Goal: Information Seeking & Learning: Learn about a topic

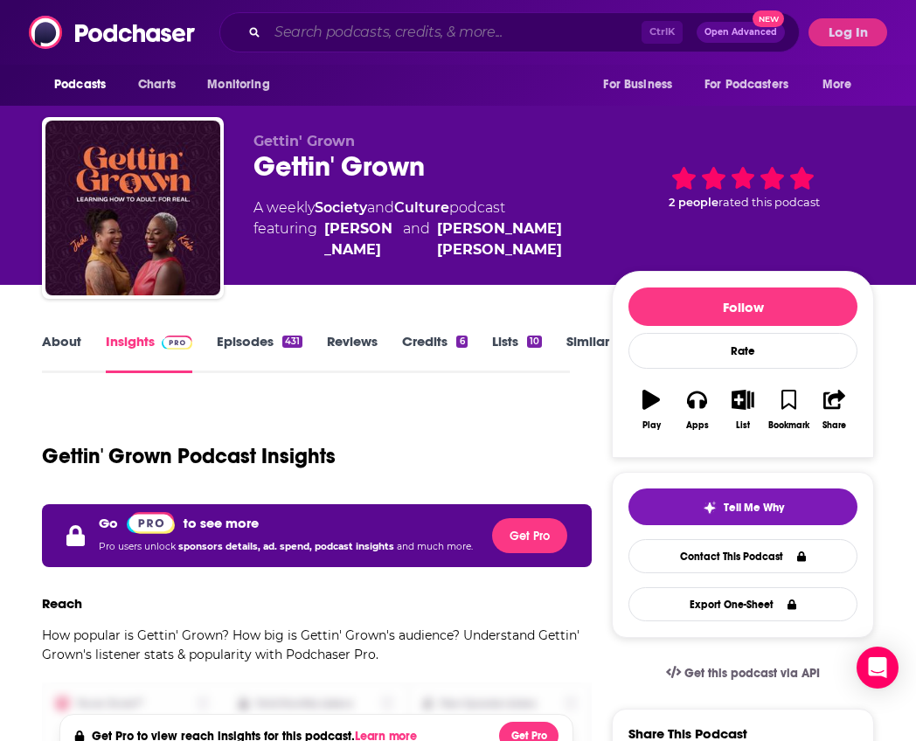
click at [308, 28] on input "Search podcasts, credits, & more..." at bounding box center [455, 32] width 374 height 28
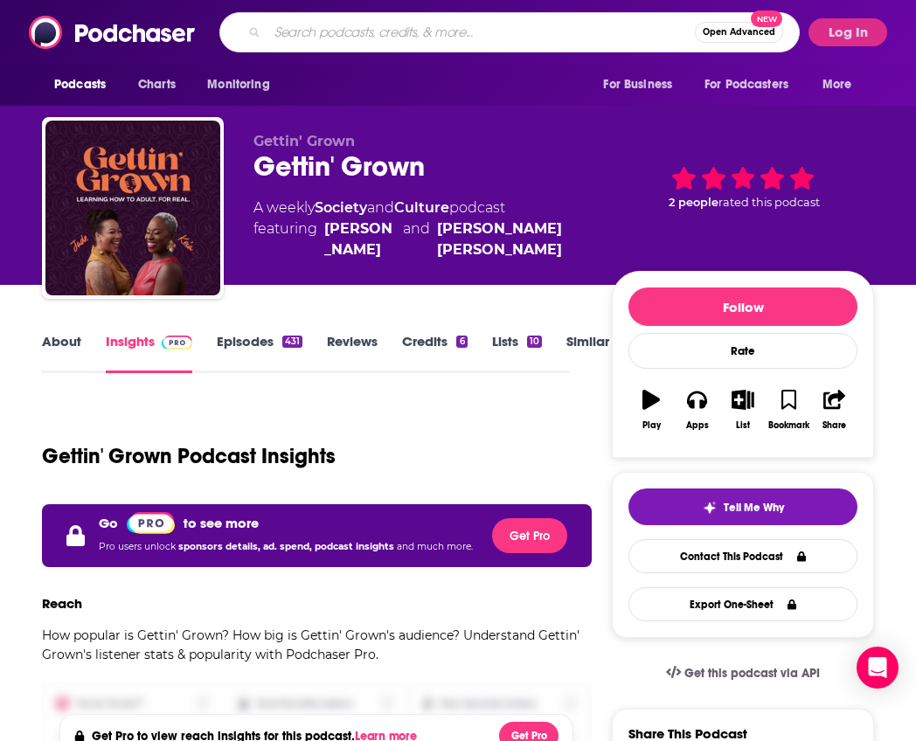
paste input "The Black Girl Bravado Podcast"
type input "The Black Girl Bravado Podcast"
click at [826, 33] on button "Log In" at bounding box center [848, 32] width 79 height 28
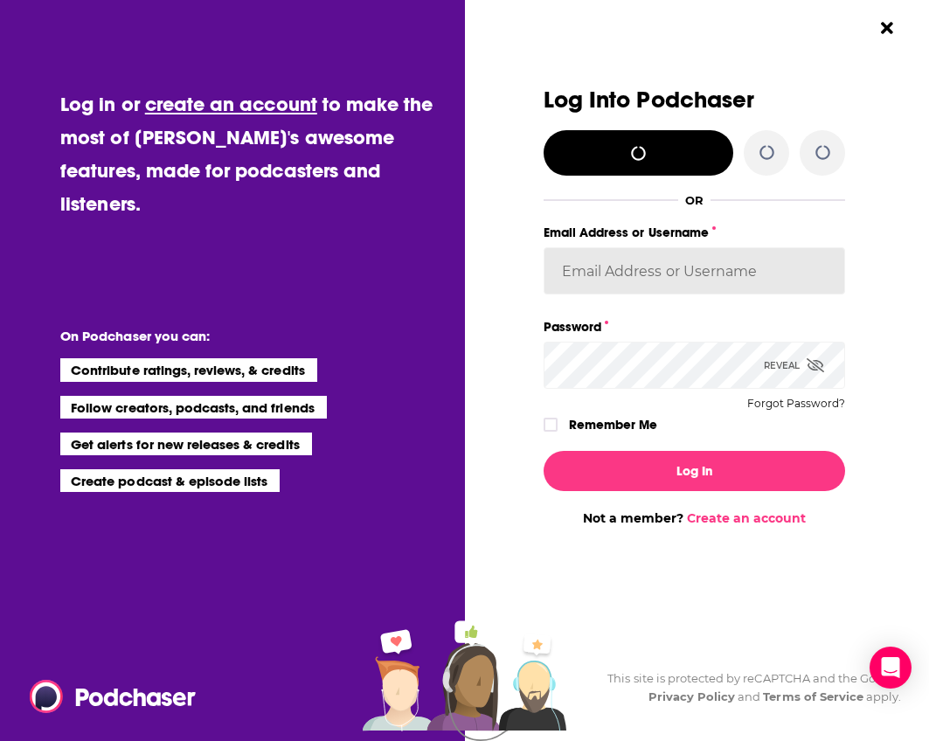
type input "laprteam"
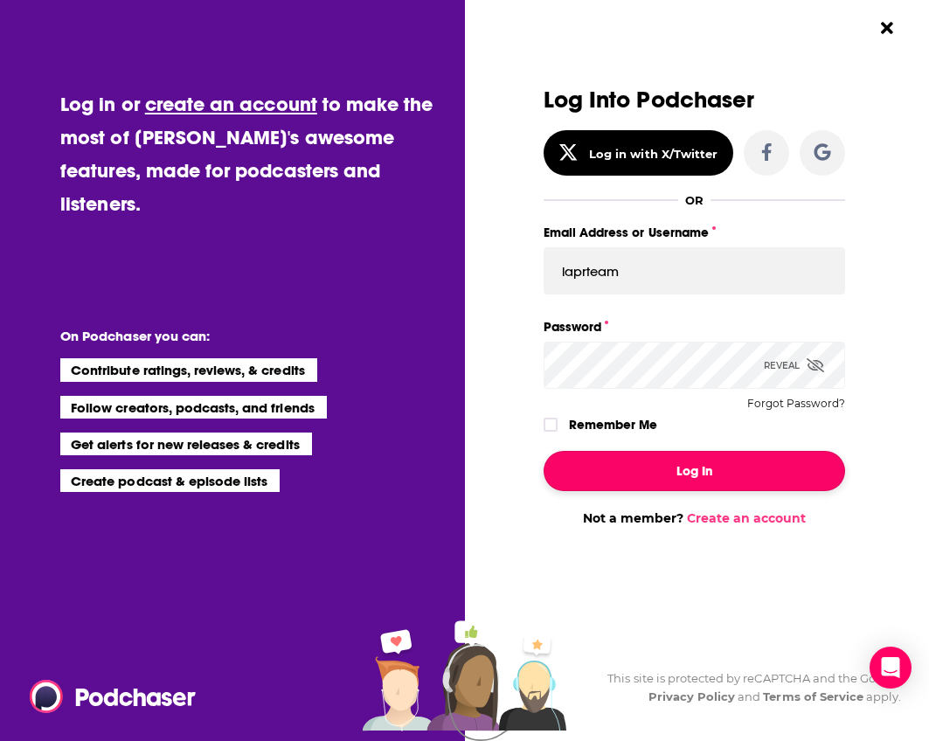
click at [704, 469] on button "Log In" at bounding box center [695, 471] width 302 height 40
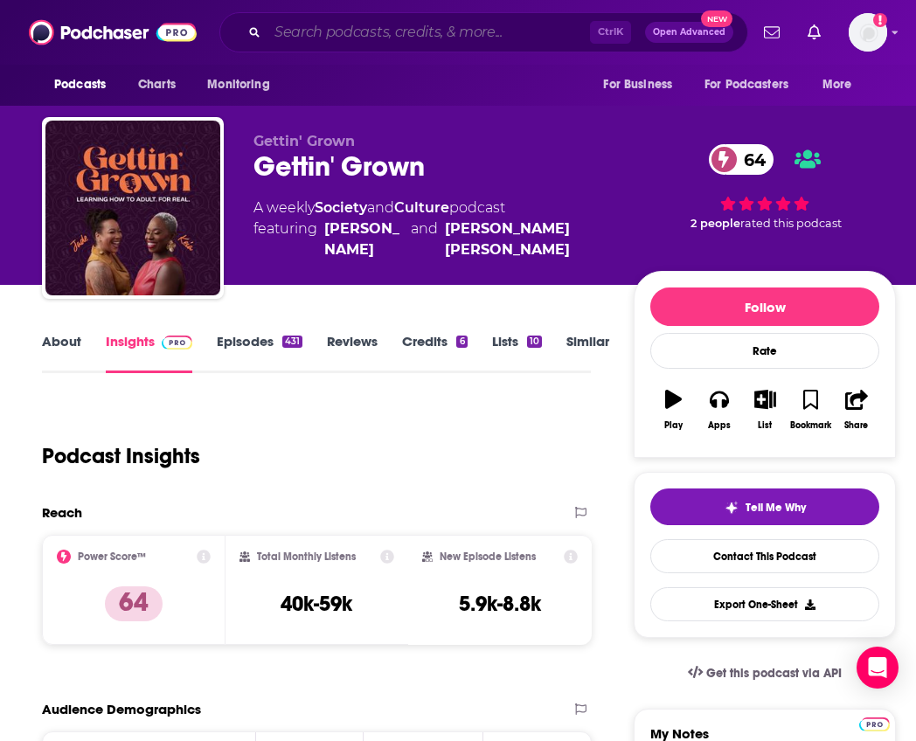
click at [446, 36] on input "Search podcasts, credits, & more..." at bounding box center [429, 32] width 323 height 28
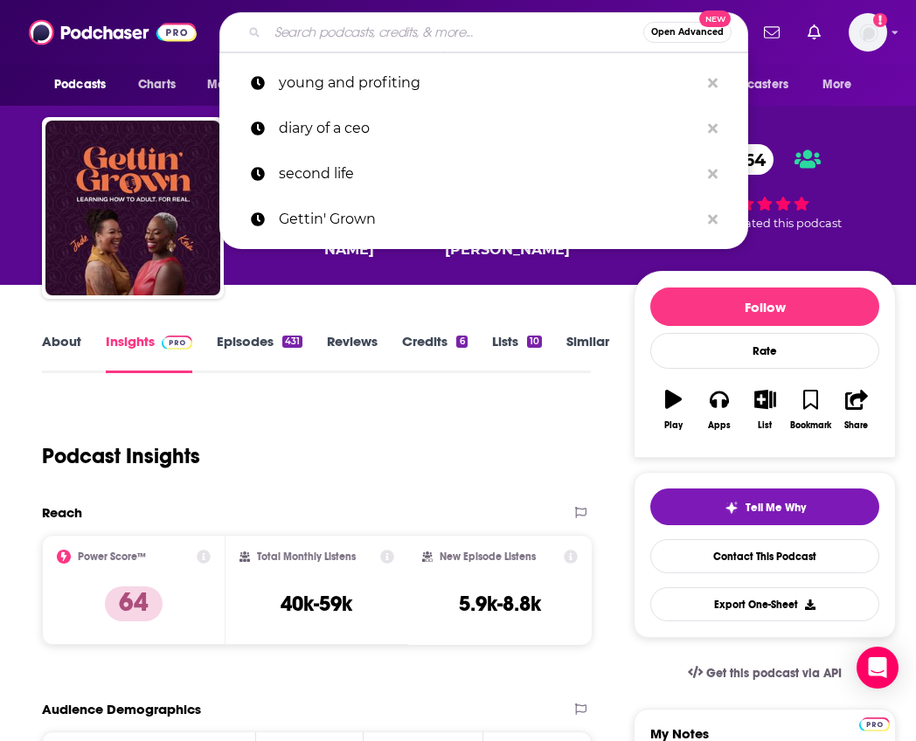
paste input "The Black Girl Bravado Podcast"
type input "The Black Girl Bravado Podcast"
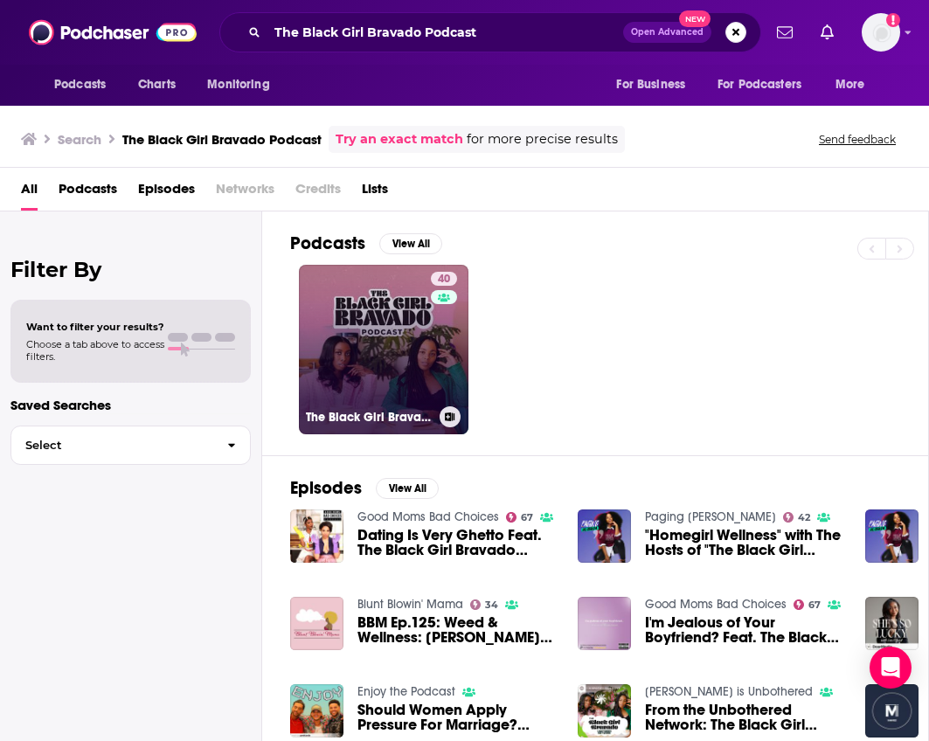
click at [408, 381] on link "40 The Black Girl Bravado" at bounding box center [384, 350] width 170 height 170
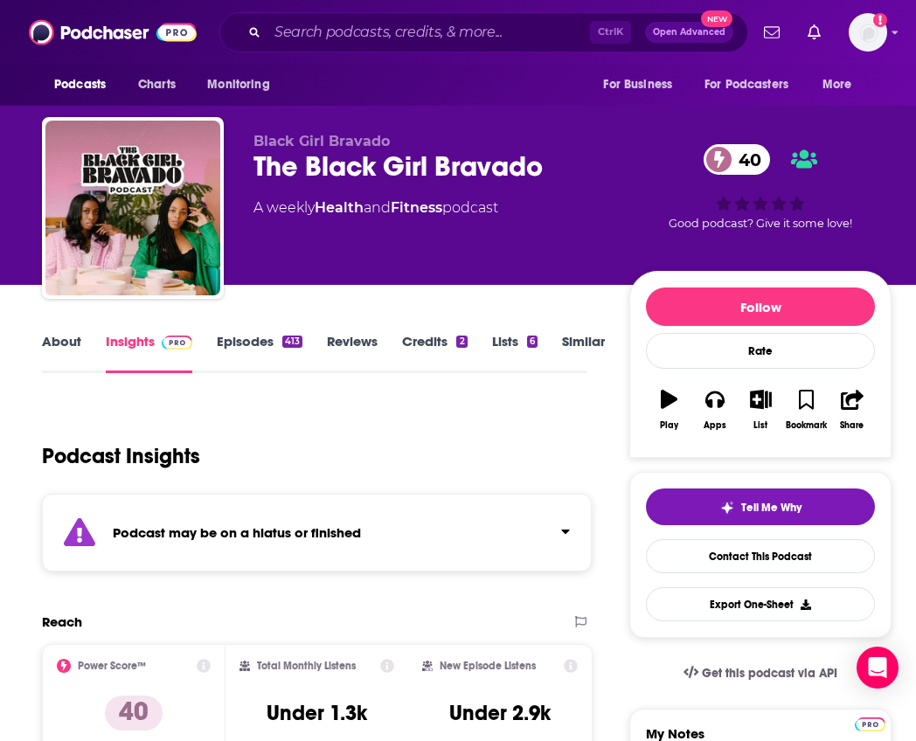
click at [266, 344] on link "Episodes 413" at bounding box center [260, 353] width 86 height 40
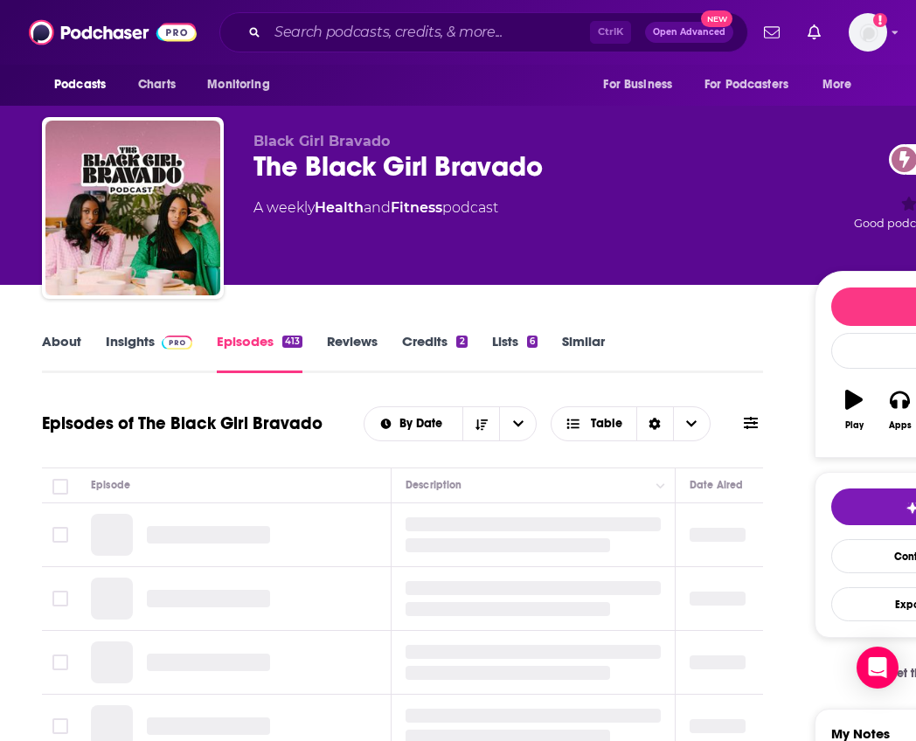
scroll to position [87, 0]
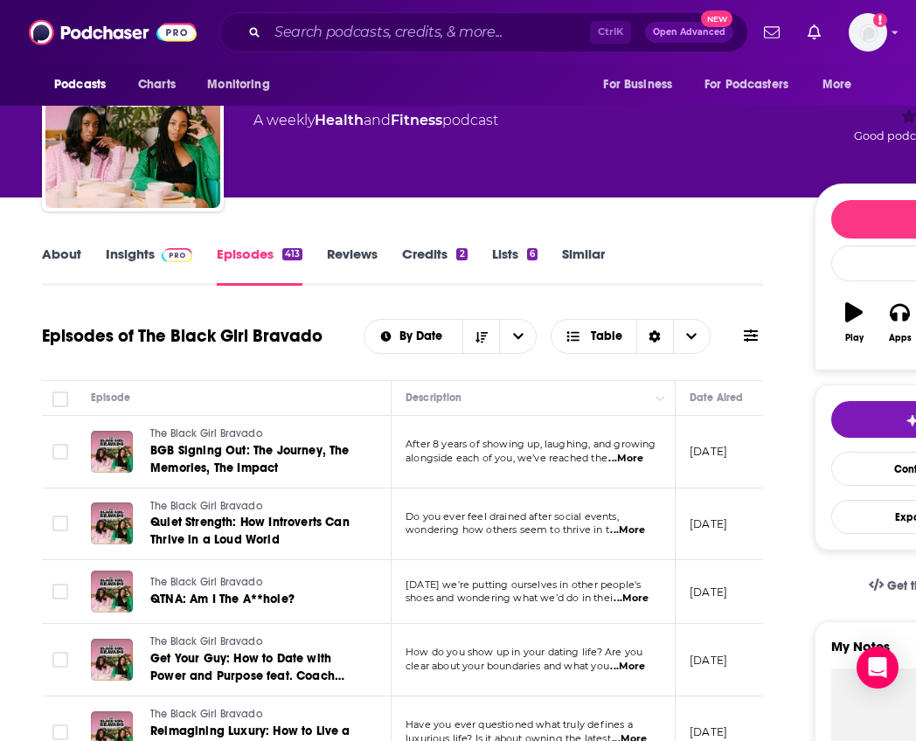
click at [80, 256] on link "About" at bounding box center [61, 266] width 39 height 40
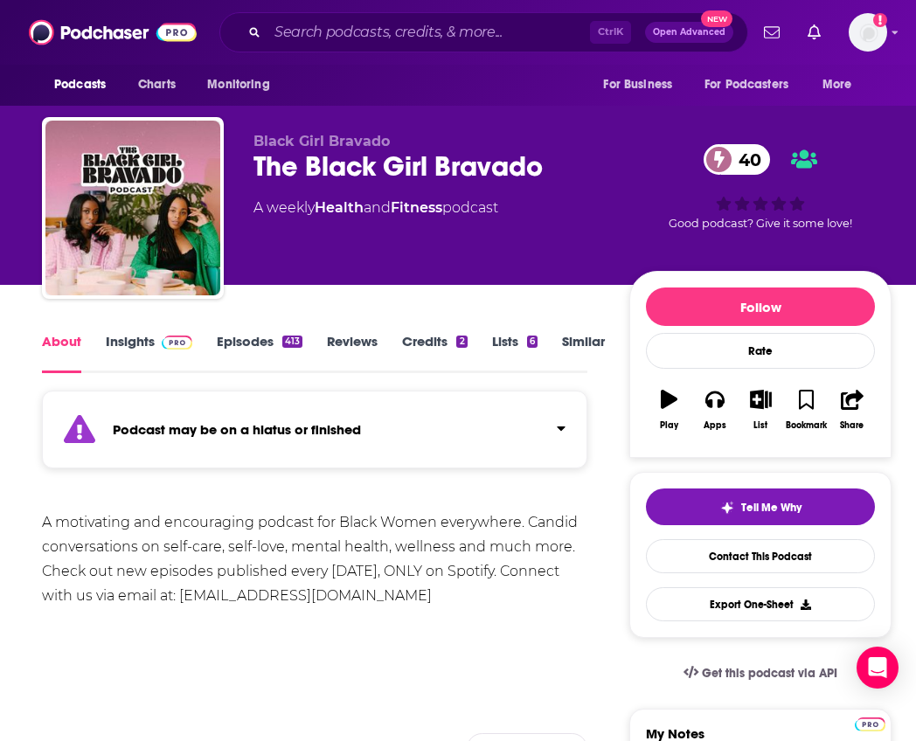
click at [130, 344] on link "Insights" at bounding box center [149, 353] width 87 height 40
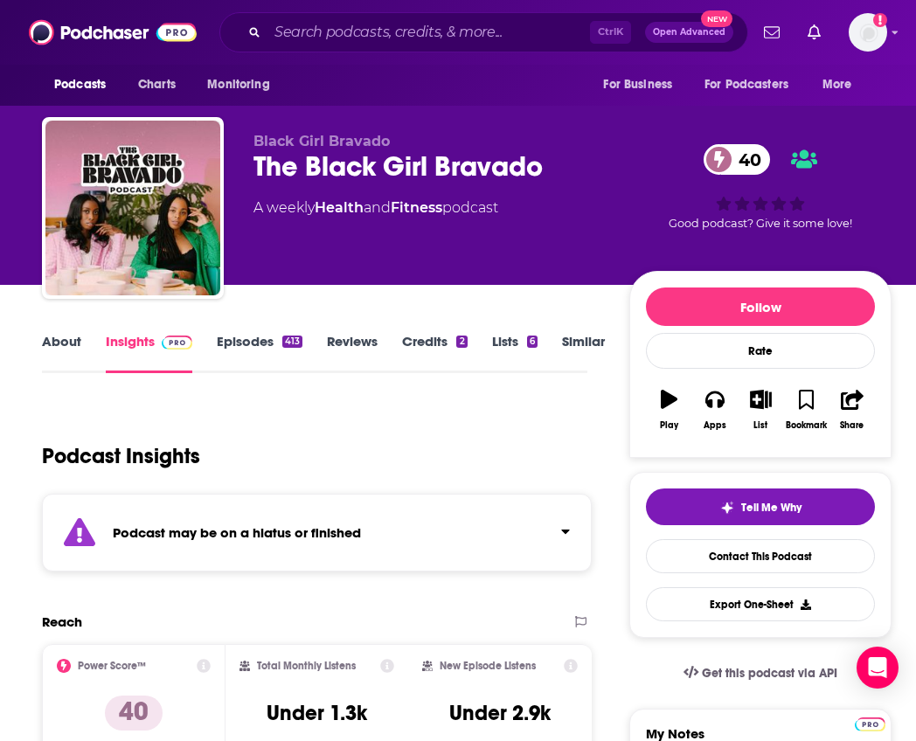
click at [71, 344] on link "About" at bounding box center [61, 353] width 39 height 40
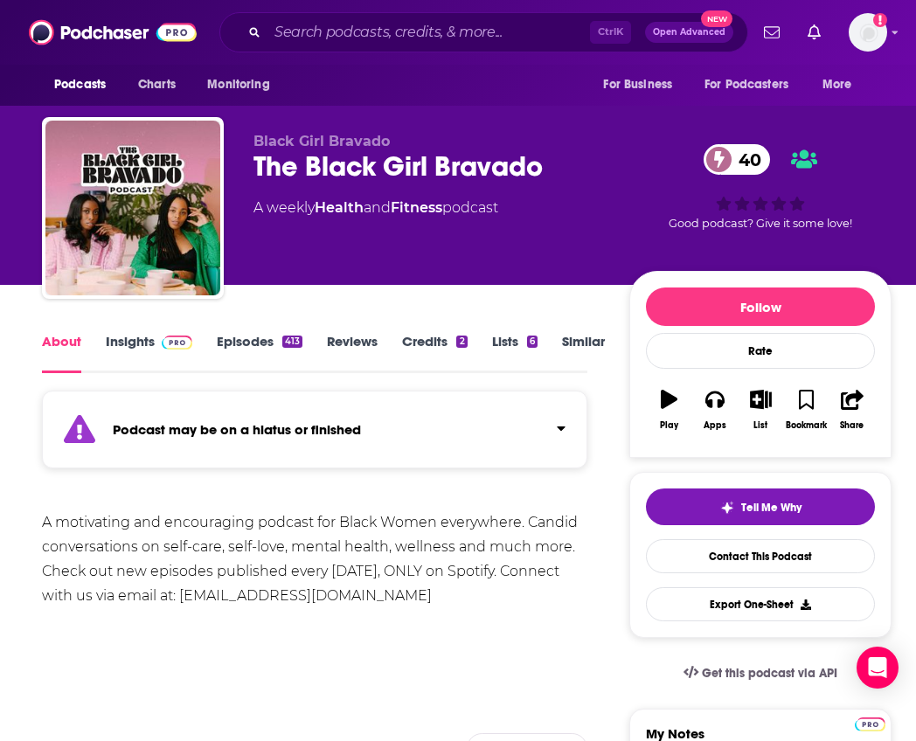
click at [255, 351] on link "Episodes 413" at bounding box center [260, 353] width 86 height 40
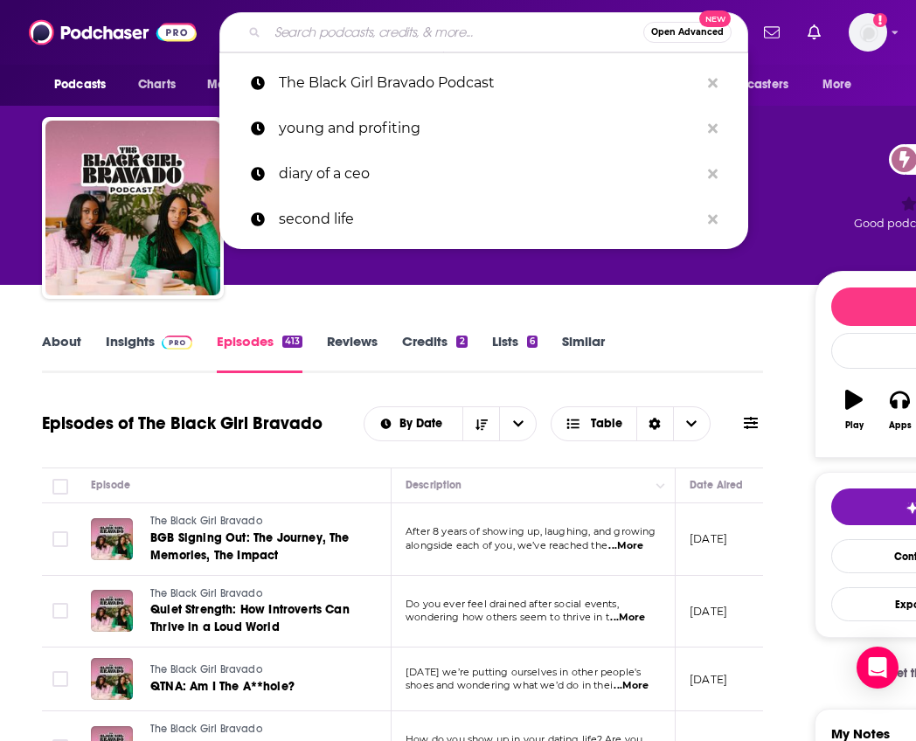
click at [299, 42] on input "Search podcasts, credits, & more..." at bounding box center [456, 32] width 376 height 28
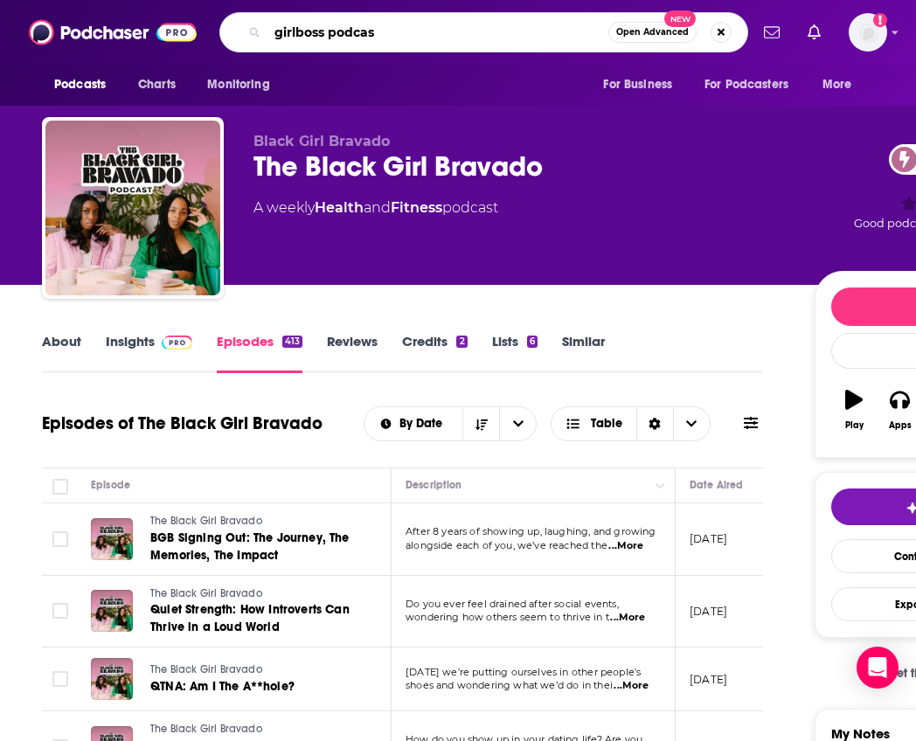
type input "girlboss podcast"
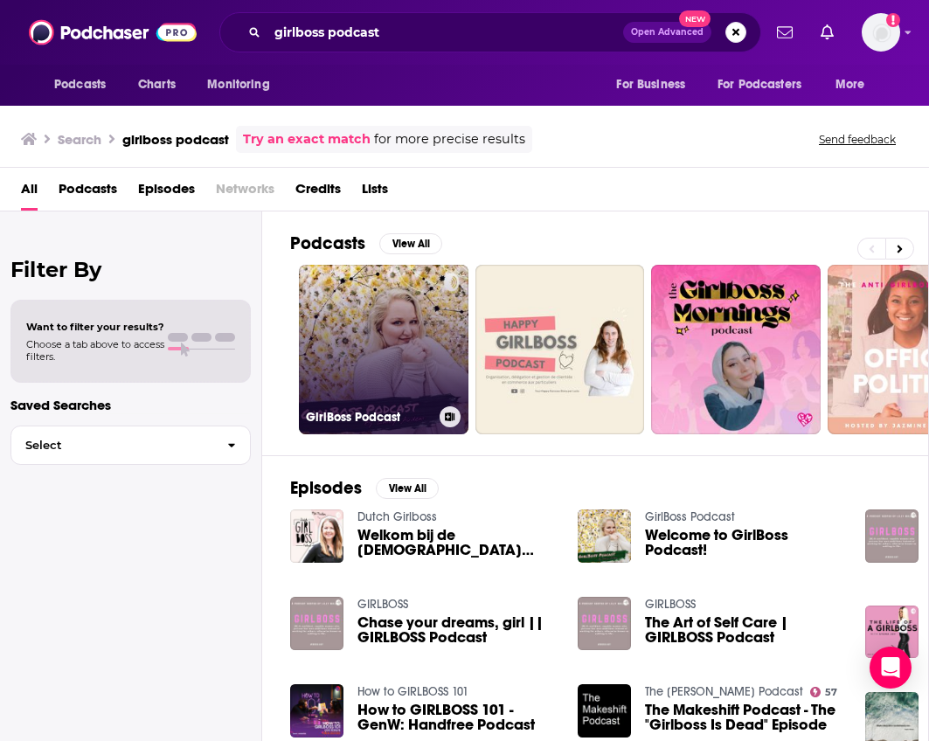
click at [378, 348] on link "GirlBoss Podcast" at bounding box center [384, 350] width 170 height 170
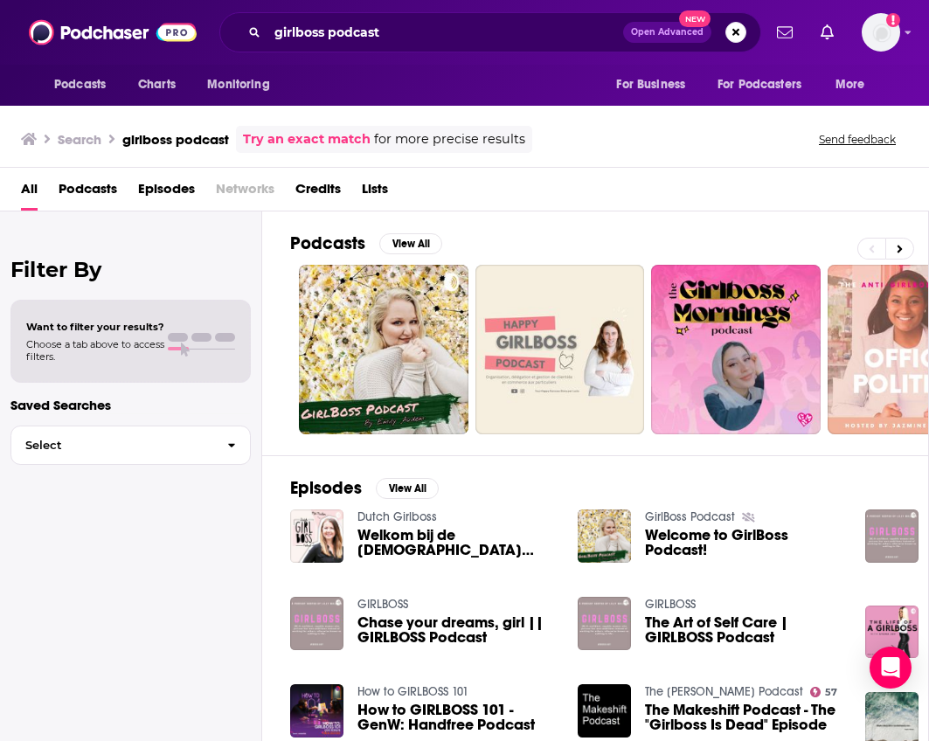
scroll to position [175, 0]
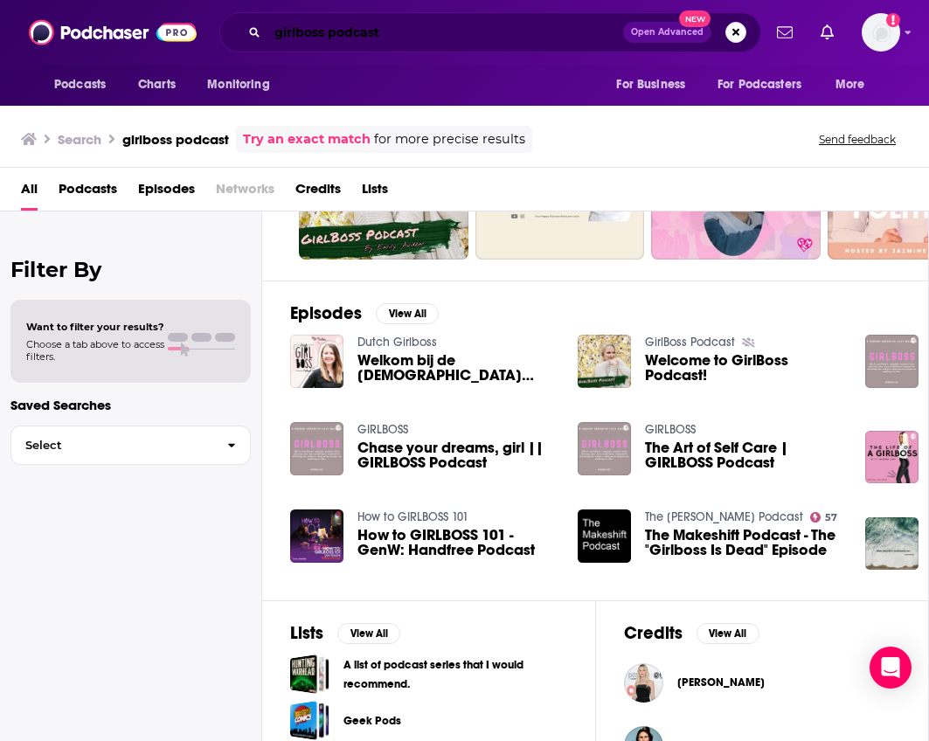
click at [346, 32] on input "girlboss podcast" at bounding box center [446, 32] width 356 height 28
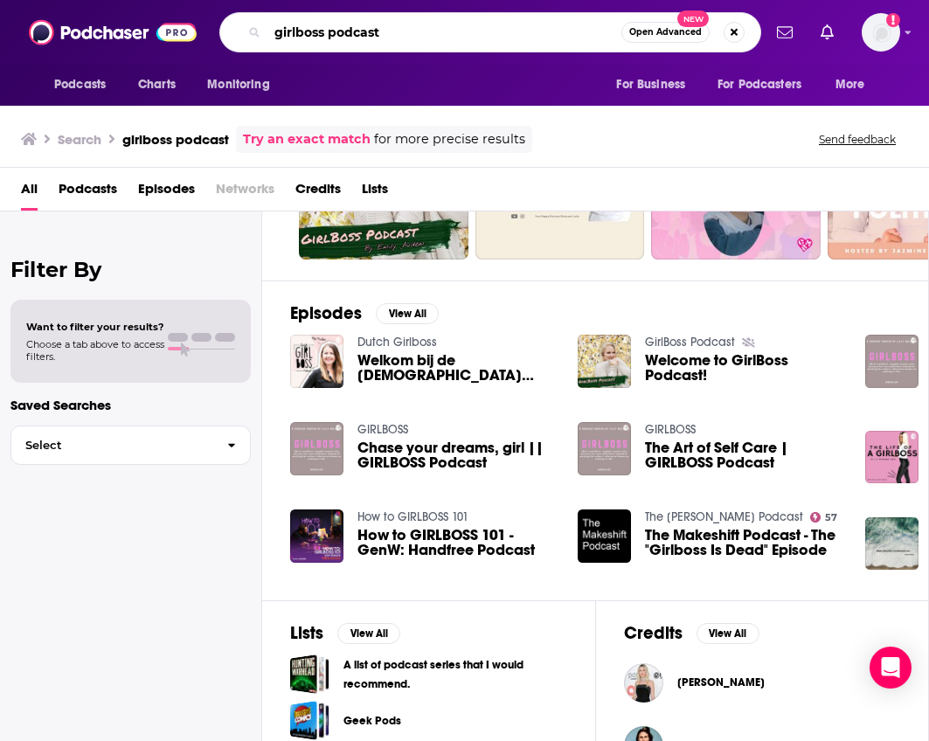
click at [346, 32] on input "girlboss podcast" at bounding box center [445, 32] width 354 height 28
type input "girlboss radio"
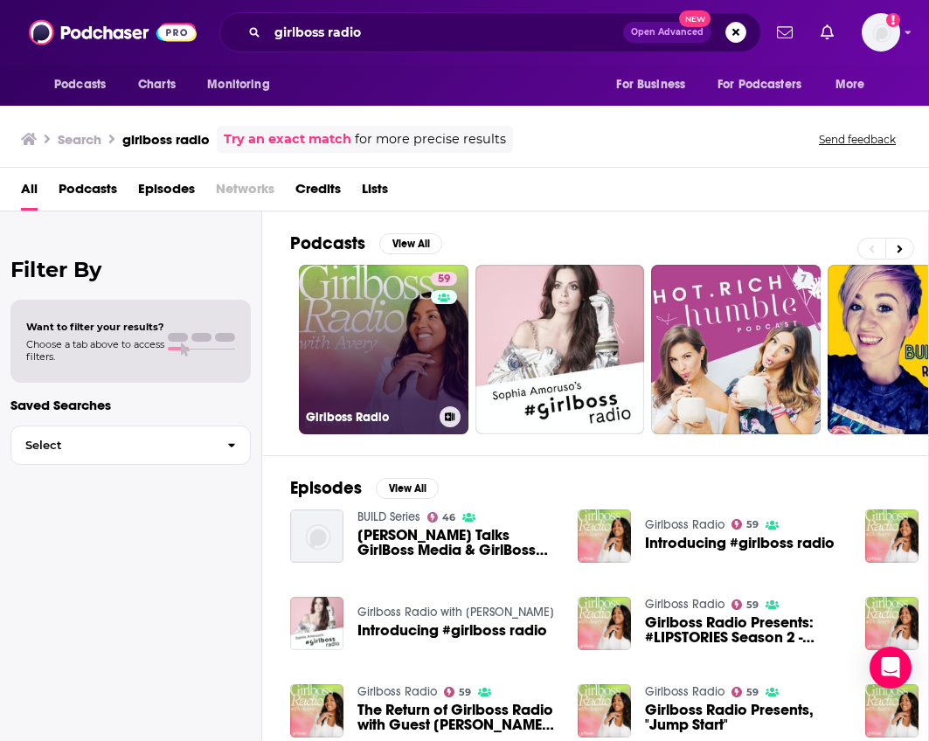
click at [380, 296] on link "59 Girlboss Radio" at bounding box center [384, 350] width 170 height 170
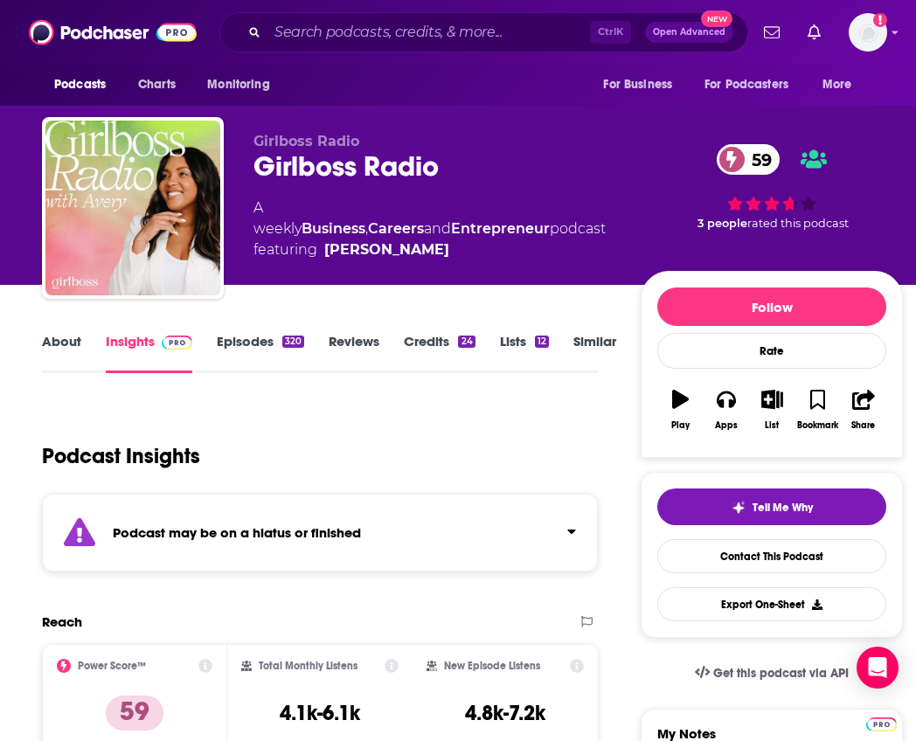
click at [281, 342] on link "Episodes 320" at bounding box center [260, 353] width 87 height 40
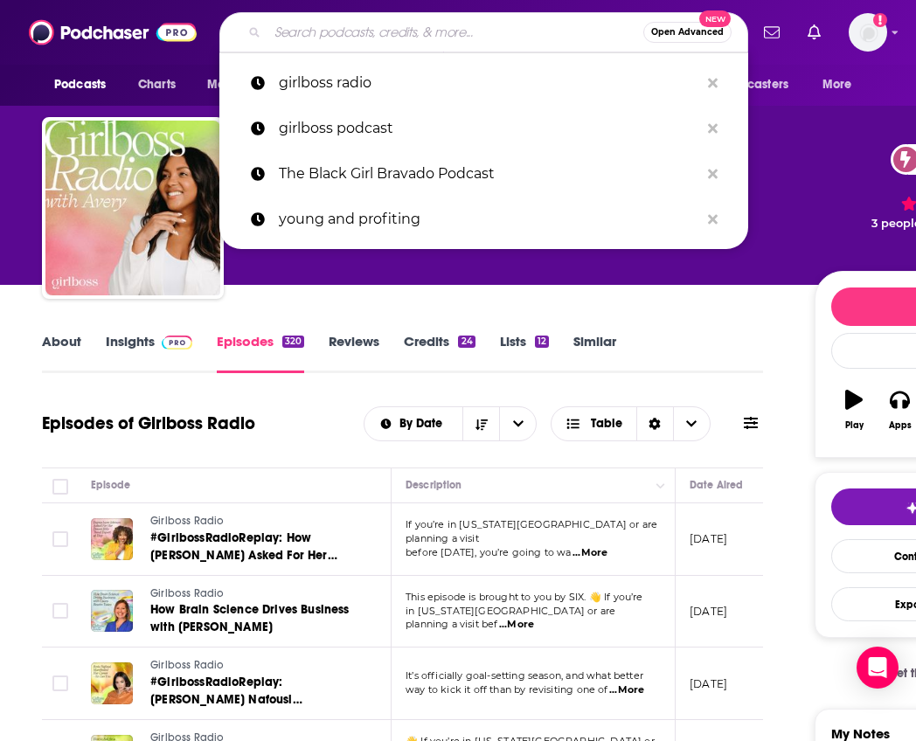
click at [400, 43] on input "Search podcasts, credits, & more..." at bounding box center [456, 32] width 376 height 28
paste input "Switch, Pivot or Quit"
type input "Switch, Pivot or Quit"
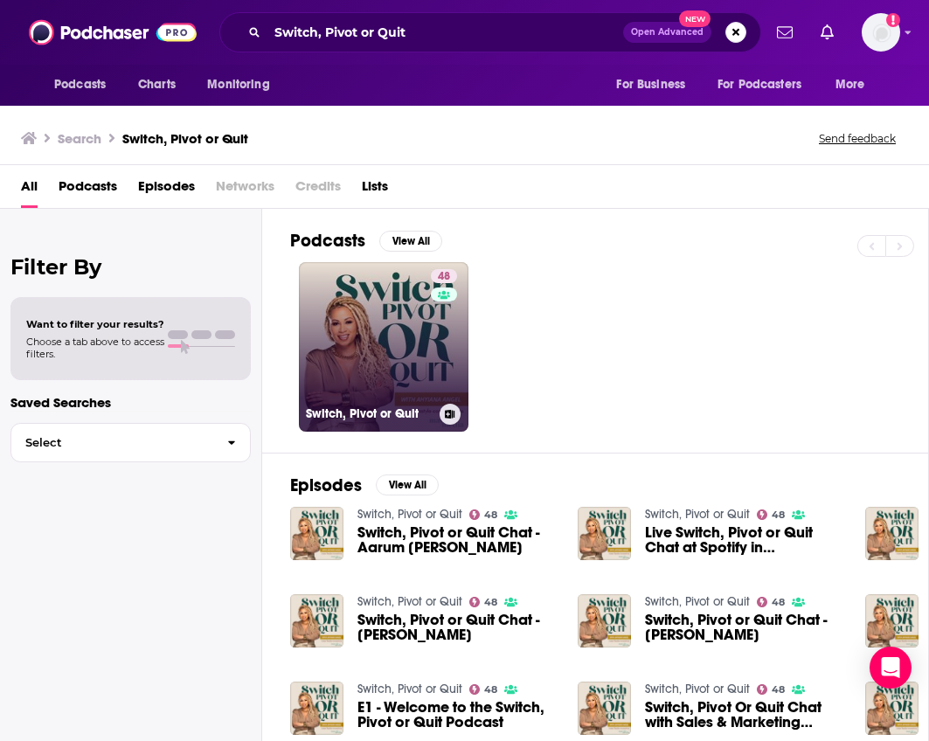
click at [406, 373] on link "48 Switch, Pivot or Quit" at bounding box center [384, 347] width 170 height 170
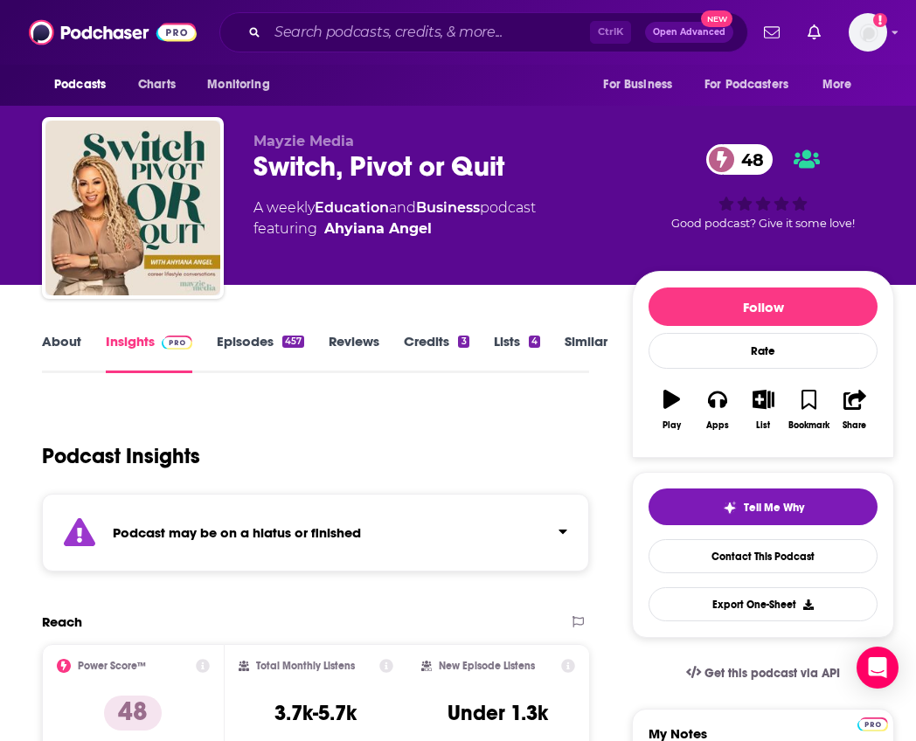
click at [240, 345] on link "Episodes 457" at bounding box center [260, 353] width 87 height 40
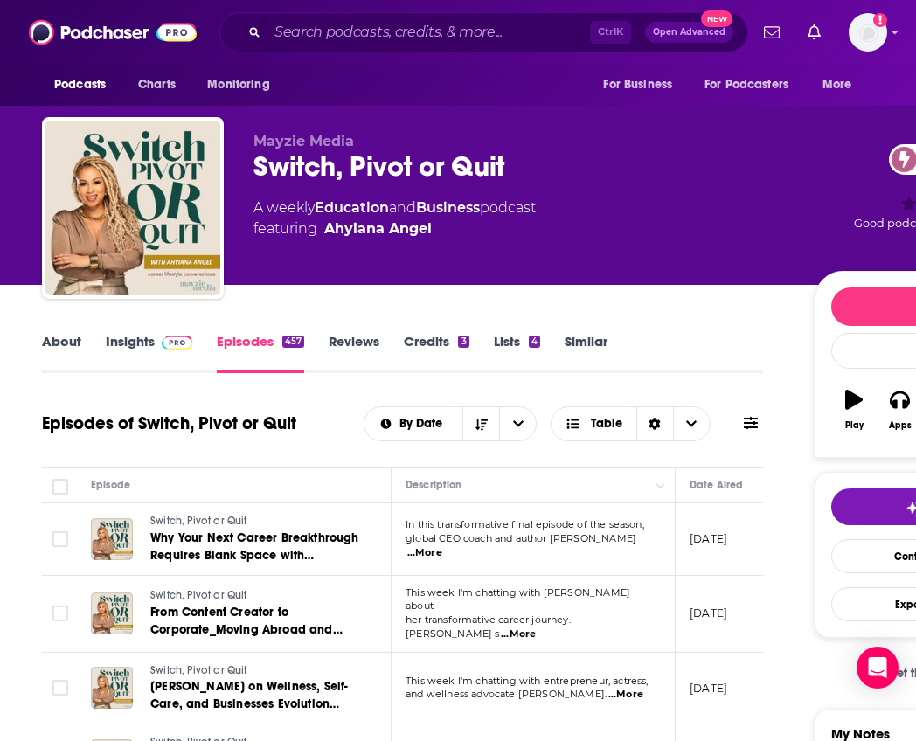
drag, startPoint x: 471, startPoint y: 539, endPoint x: 385, endPoint y: 547, distance: 87.0
click at [471, 532] on p "In this transformative final episode of the season," at bounding box center [533, 525] width 254 height 14
click at [442, 547] on span "...More" at bounding box center [424, 553] width 35 height 14
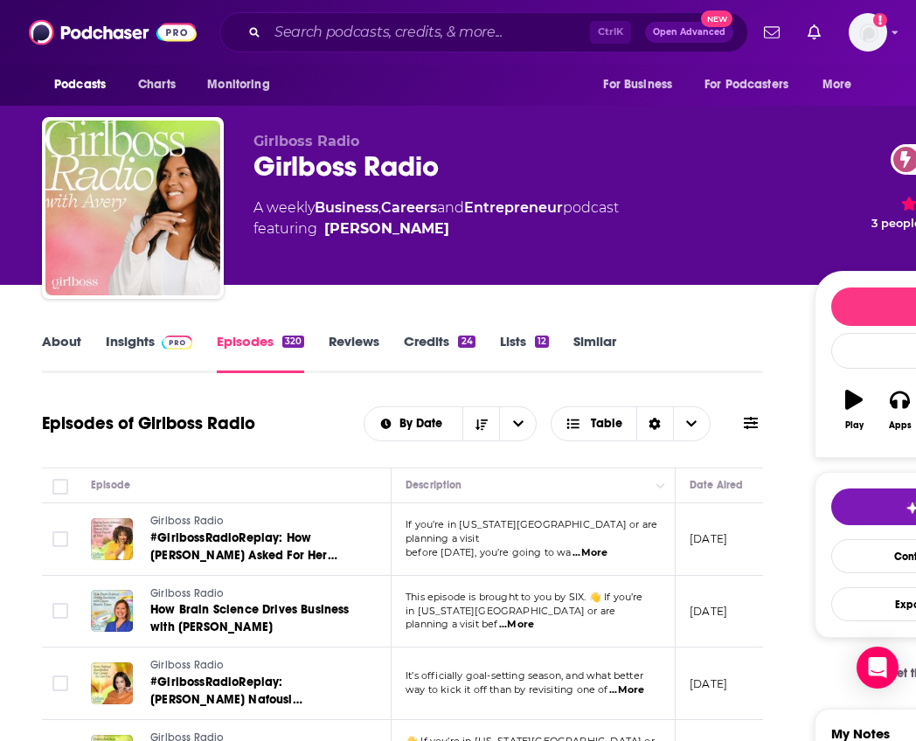
click at [608, 546] on span "...More" at bounding box center [590, 553] width 35 height 14
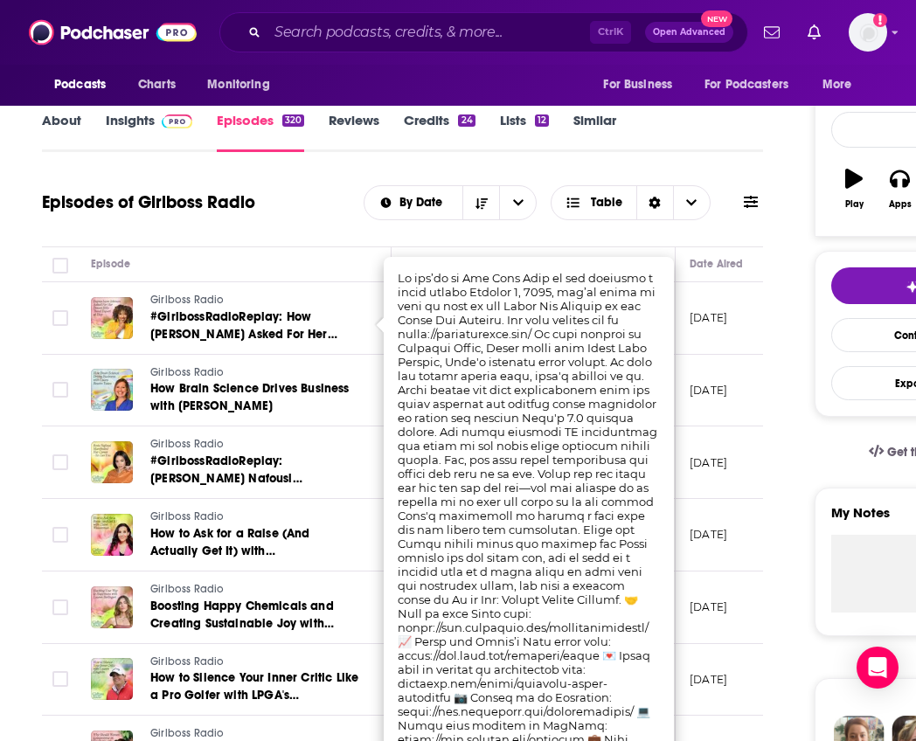
scroll to position [262, 0]
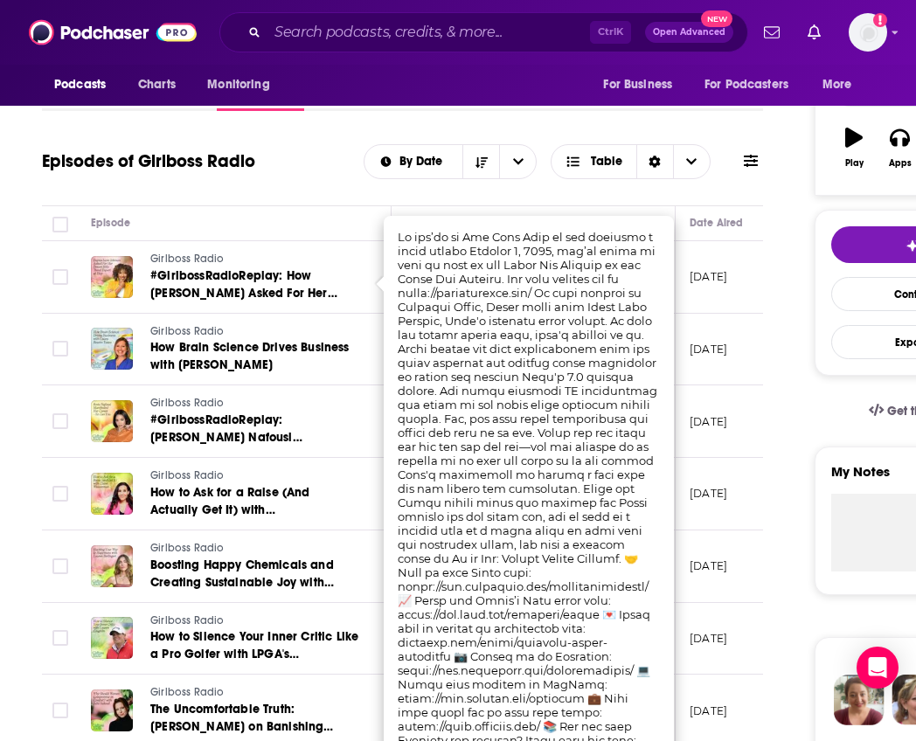
click at [247, 184] on div "Episodes of Girlboss Radio By Date Table" at bounding box center [402, 172] width 721 height 67
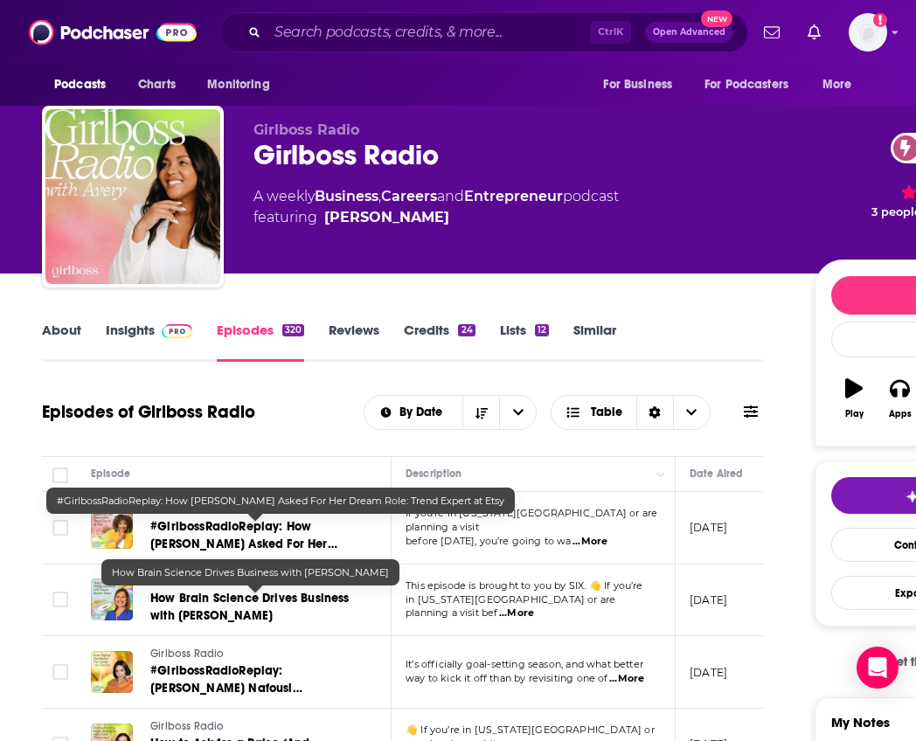
scroll to position [0, 0]
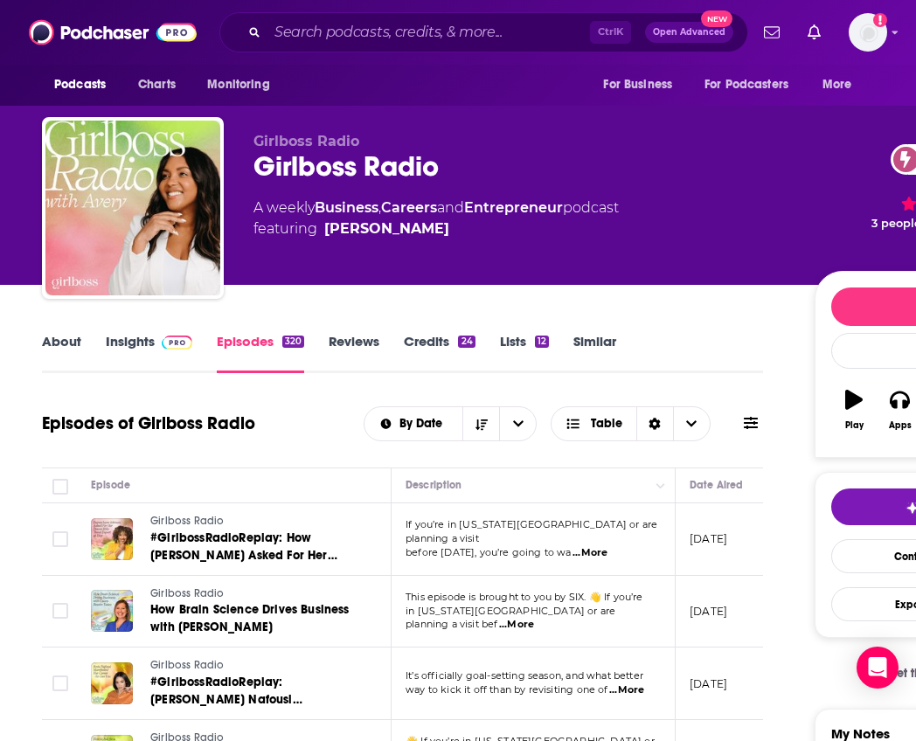
click at [362, 347] on link "Reviews" at bounding box center [354, 353] width 51 height 40
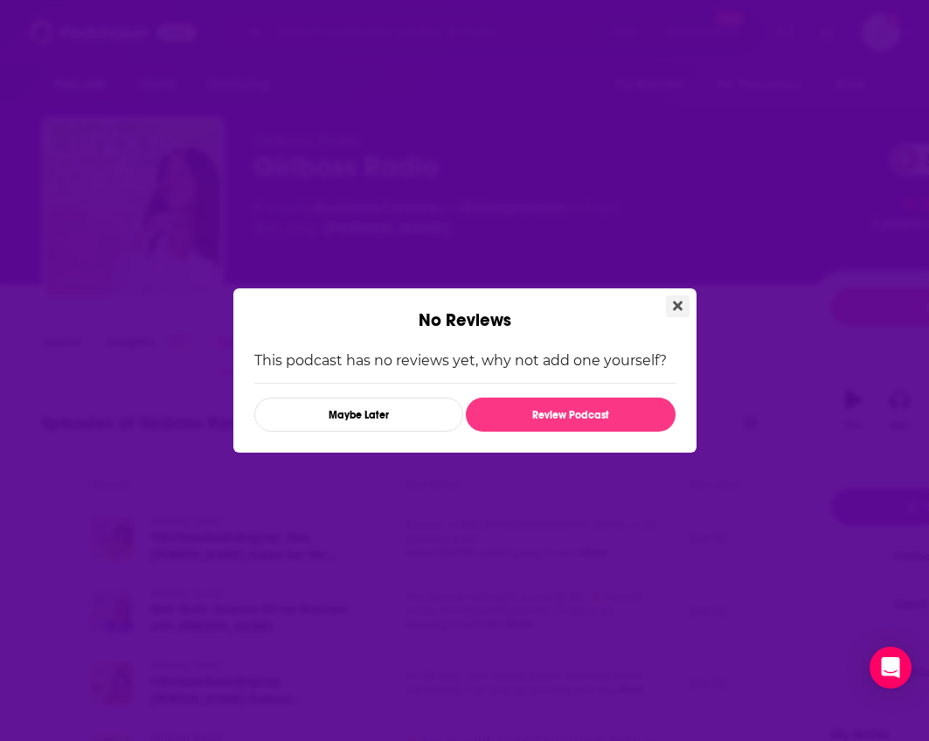
click at [670, 309] on button "Close" at bounding box center [678, 306] width 24 height 22
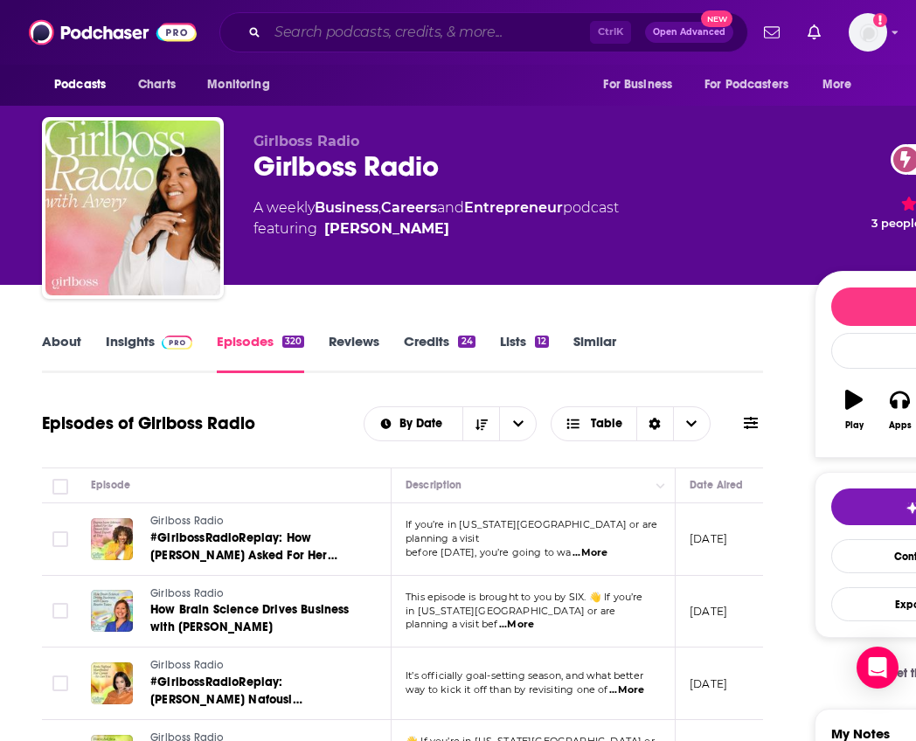
click at [347, 22] on input "Search podcasts, credits, & more..." at bounding box center [429, 32] width 323 height 28
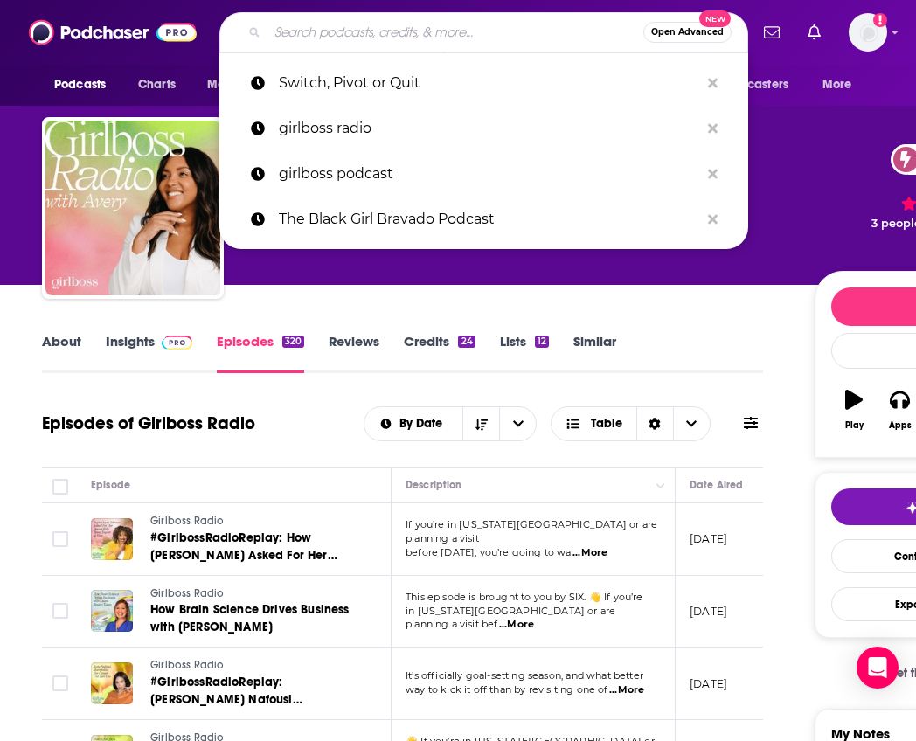
paste input "Hello Seven Podcast"
type input "Hello Seven Podcast"
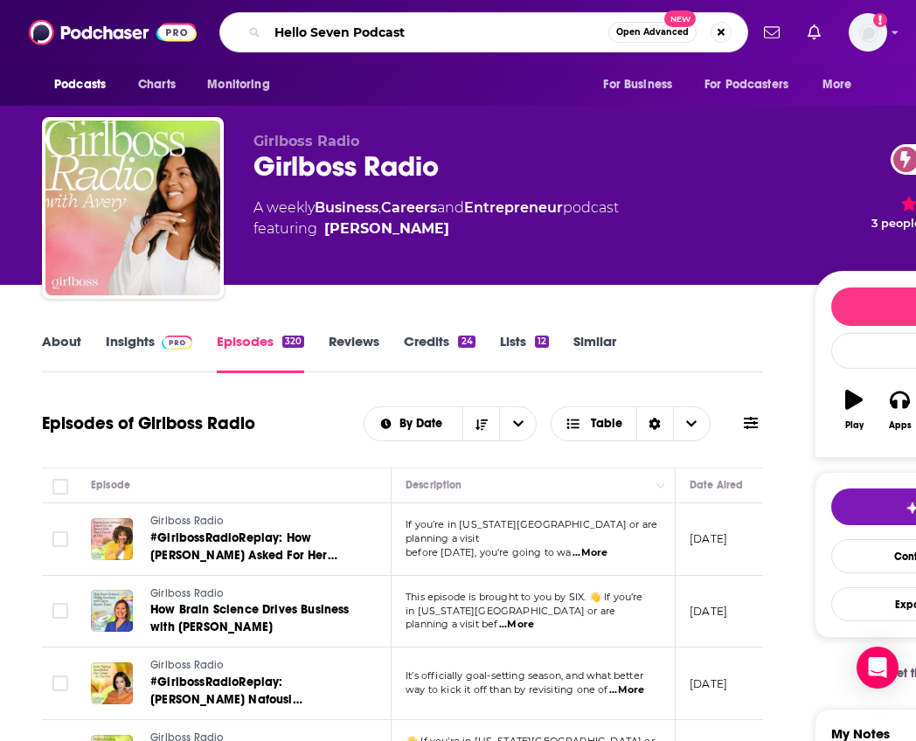
click at [543, 41] on input "Hello Seven Podcast" at bounding box center [438, 32] width 341 height 28
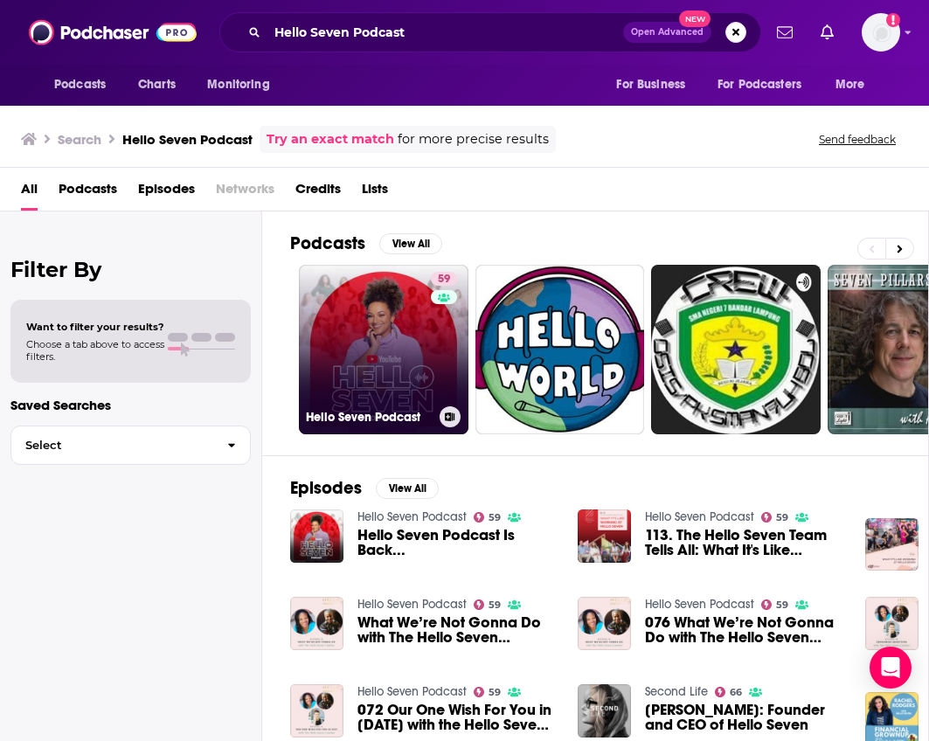
click at [400, 336] on link "59 Hello Seven Podcast" at bounding box center [384, 350] width 170 height 170
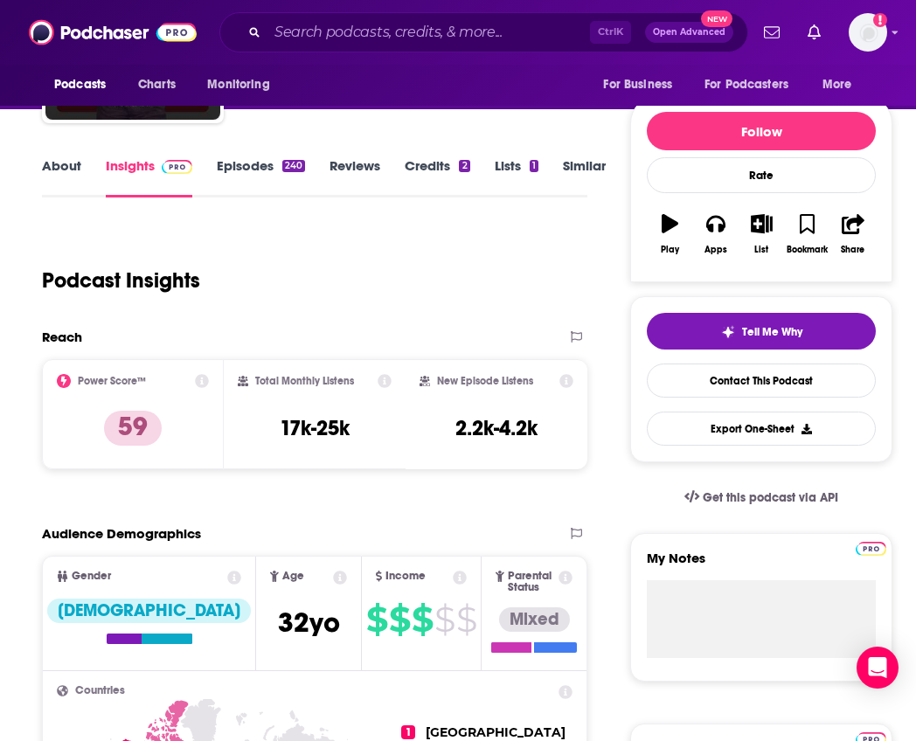
scroll to position [175, 0]
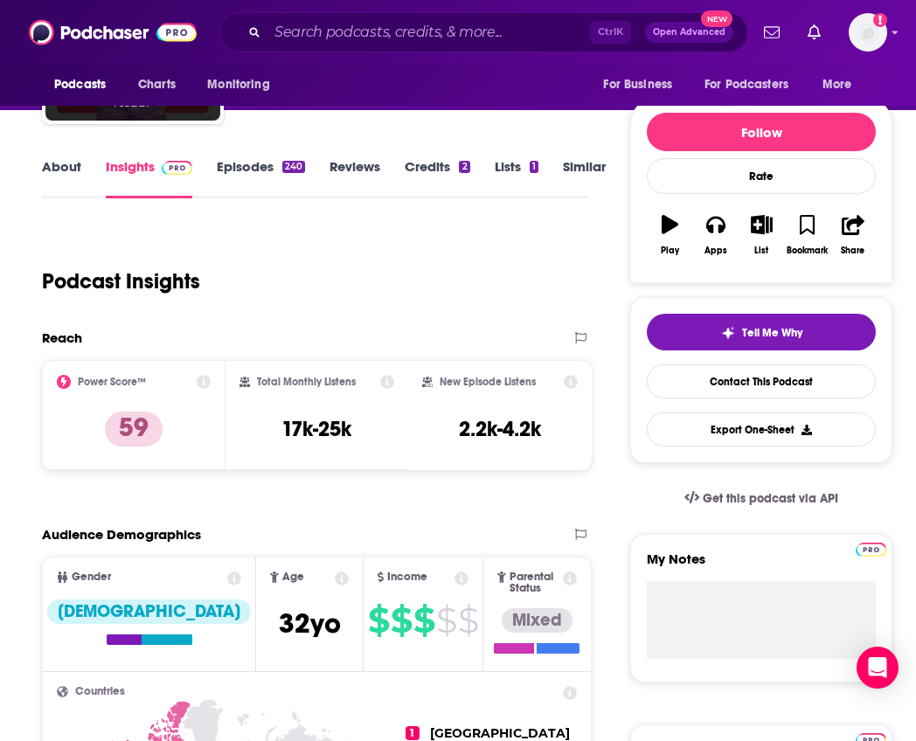
click at [256, 170] on link "Episodes 240" at bounding box center [261, 178] width 88 height 40
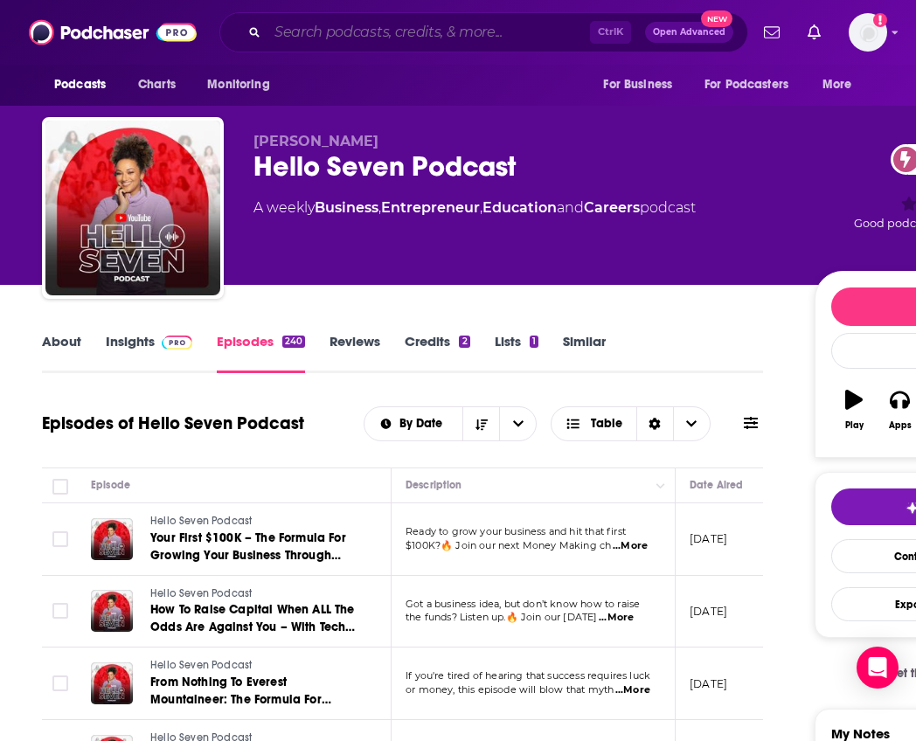
click at [370, 19] on input "Search podcasts, credits, & more..." at bounding box center [429, 32] width 323 height 28
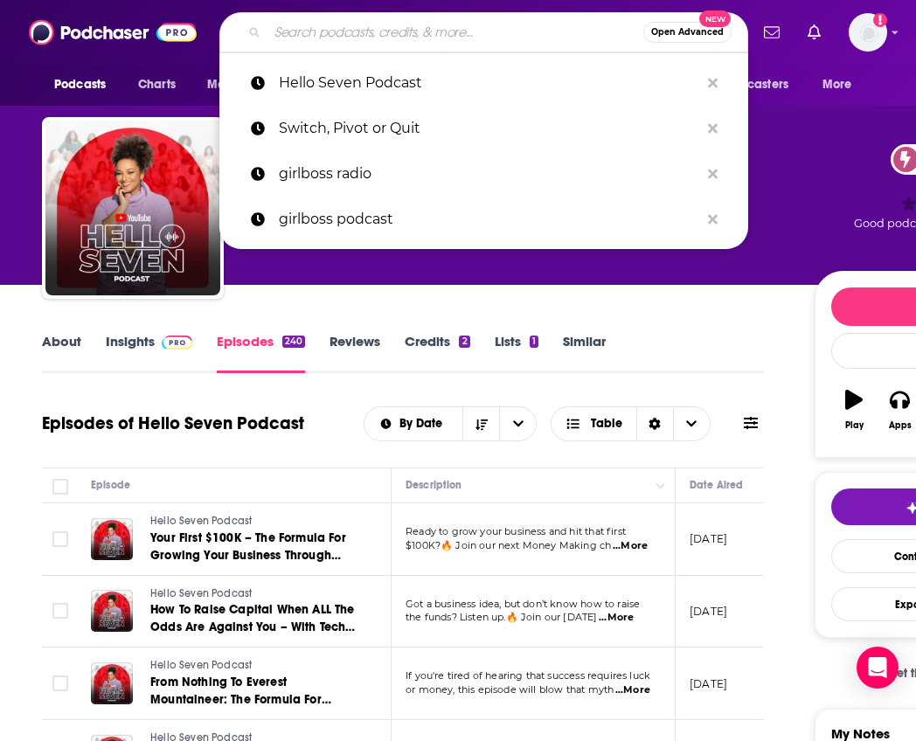
paste input "The Brown Ambition podcast"
type input "The Brown Ambition podcast"
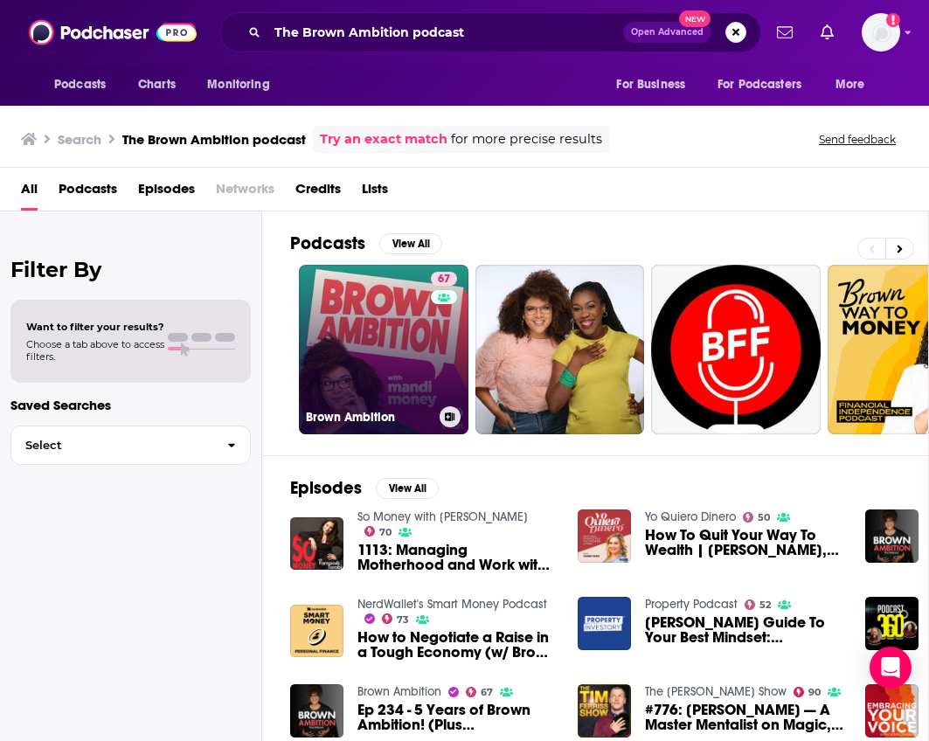
click at [372, 365] on link "67 Brown Ambition" at bounding box center [384, 350] width 170 height 170
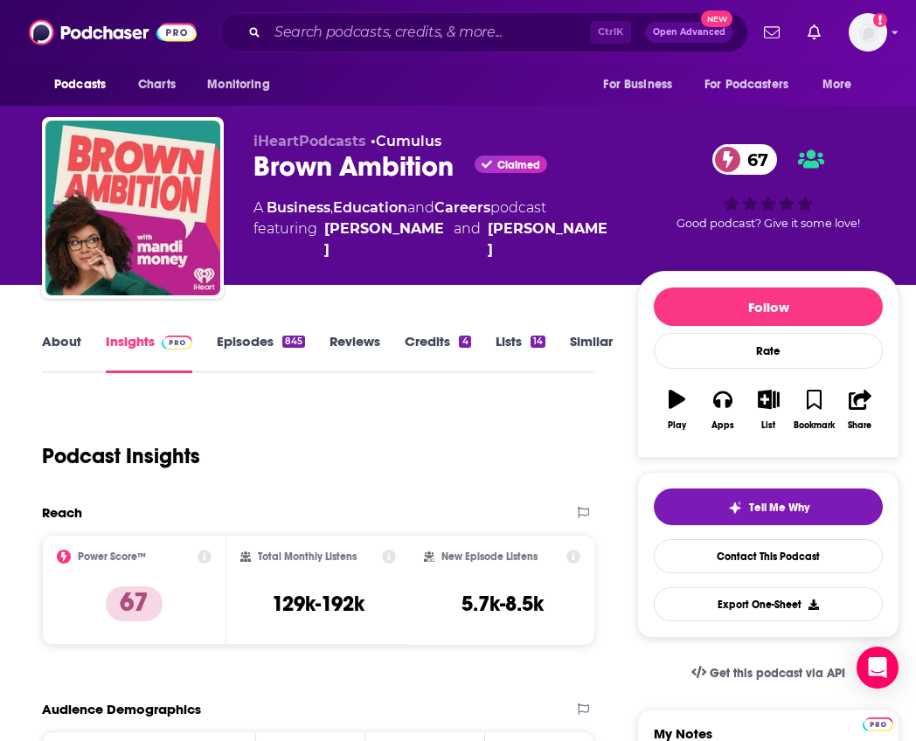
scroll to position [87, 0]
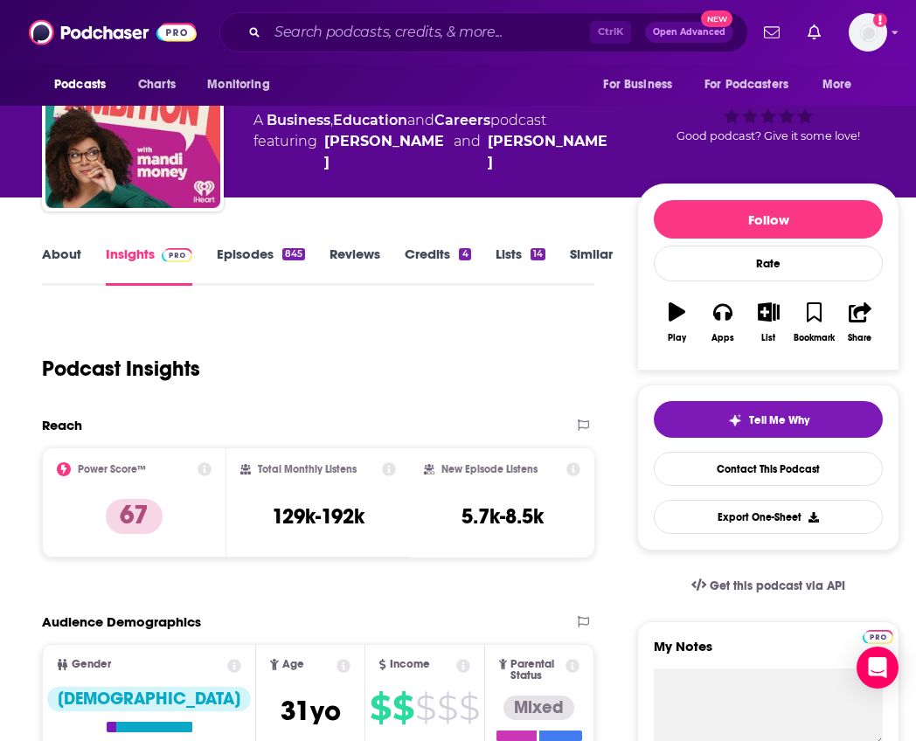
click at [266, 251] on link "Episodes 845" at bounding box center [261, 266] width 88 height 40
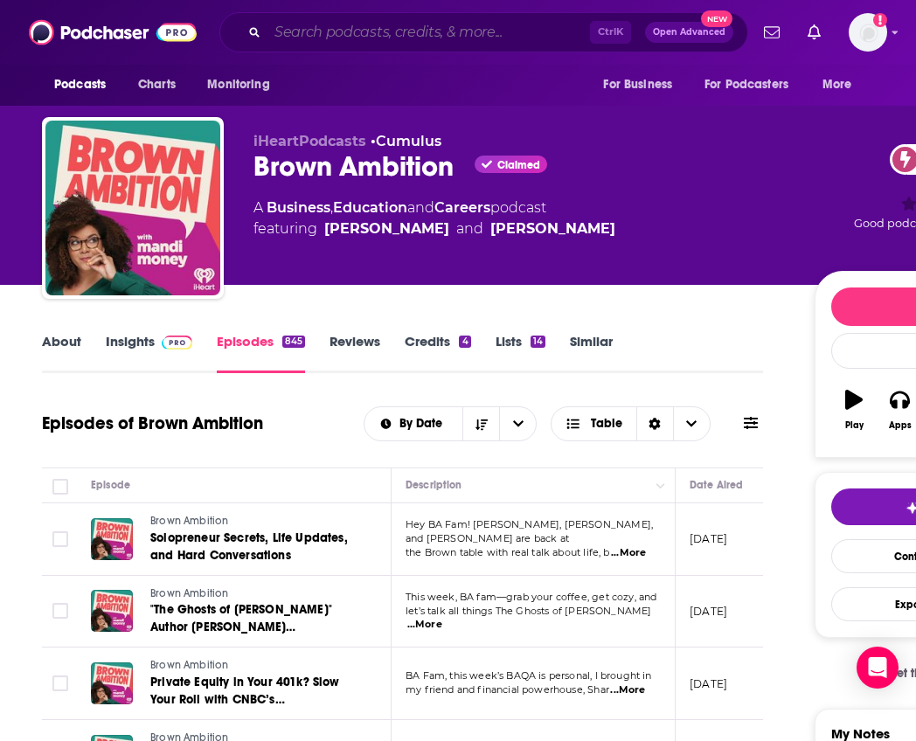
click at [358, 25] on input "Search podcasts, credits, & more..." at bounding box center [429, 32] width 323 height 28
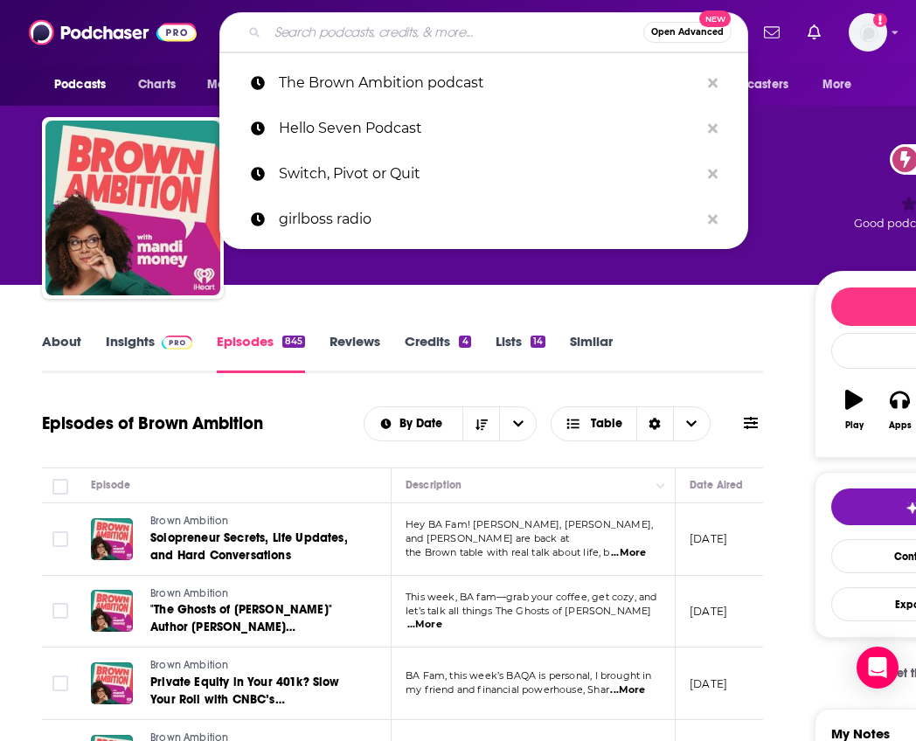
paste input "Balanced Black Girl"
type input "Balanced Black Girl"
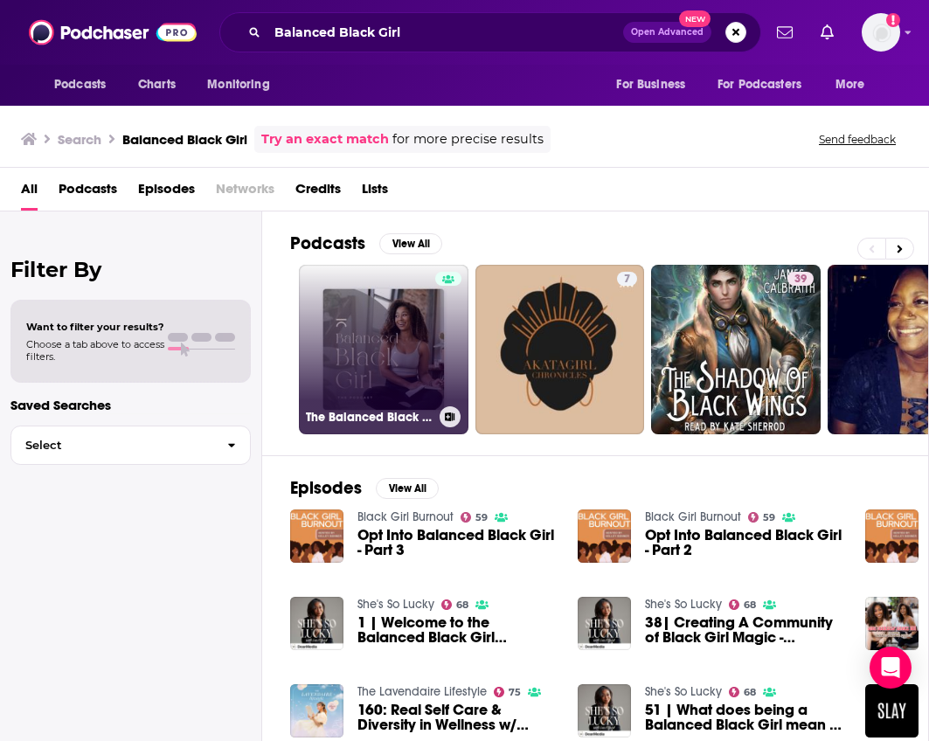
click at [390, 349] on link "The Balanced Black Girl" at bounding box center [384, 350] width 170 height 170
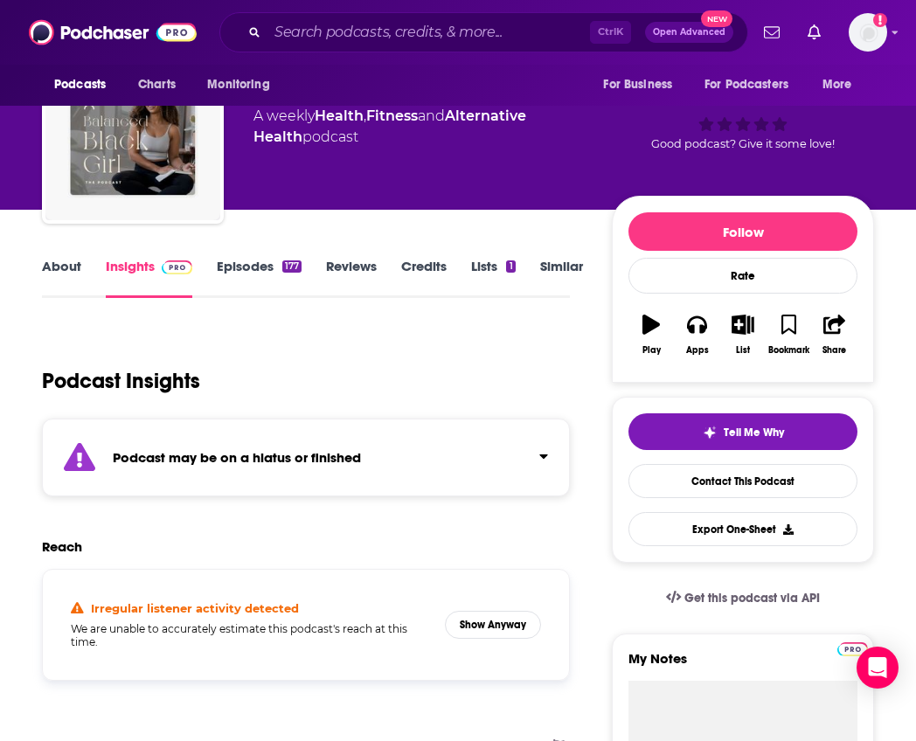
scroll to position [175, 0]
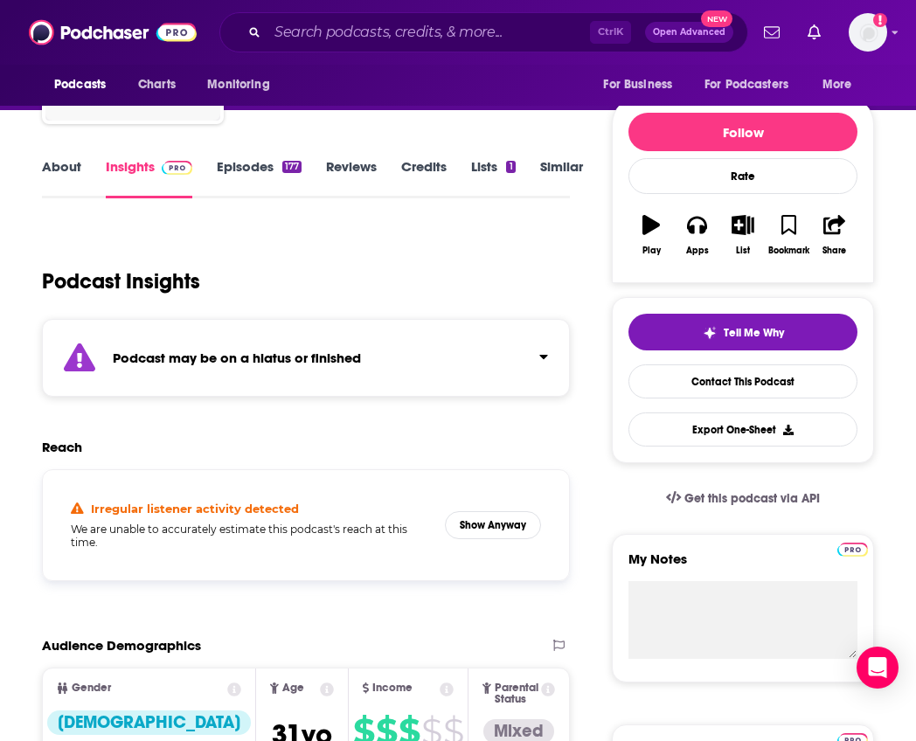
click at [280, 165] on link "Episodes 177" at bounding box center [259, 178] width 85 height 40
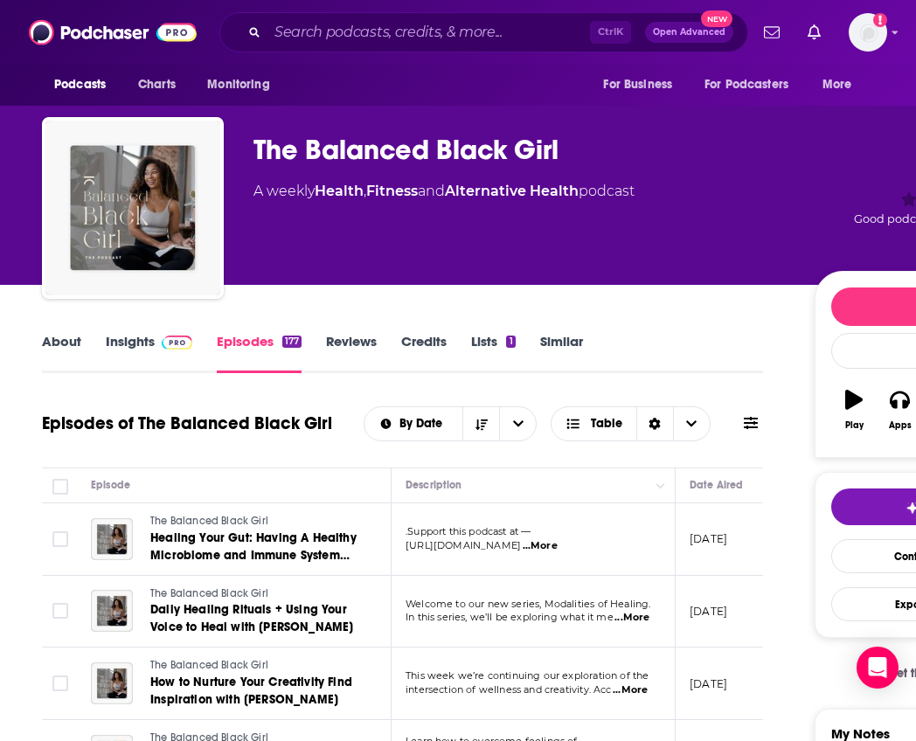
click at [320, 48] on div "Ctrl K Open Advanced New" at bounding box center [483, 32] width 529 height 40
click at [327, 40] on input "Search podcasts, credits, & more..." at bounding box center [429, 32] width 323 height 28
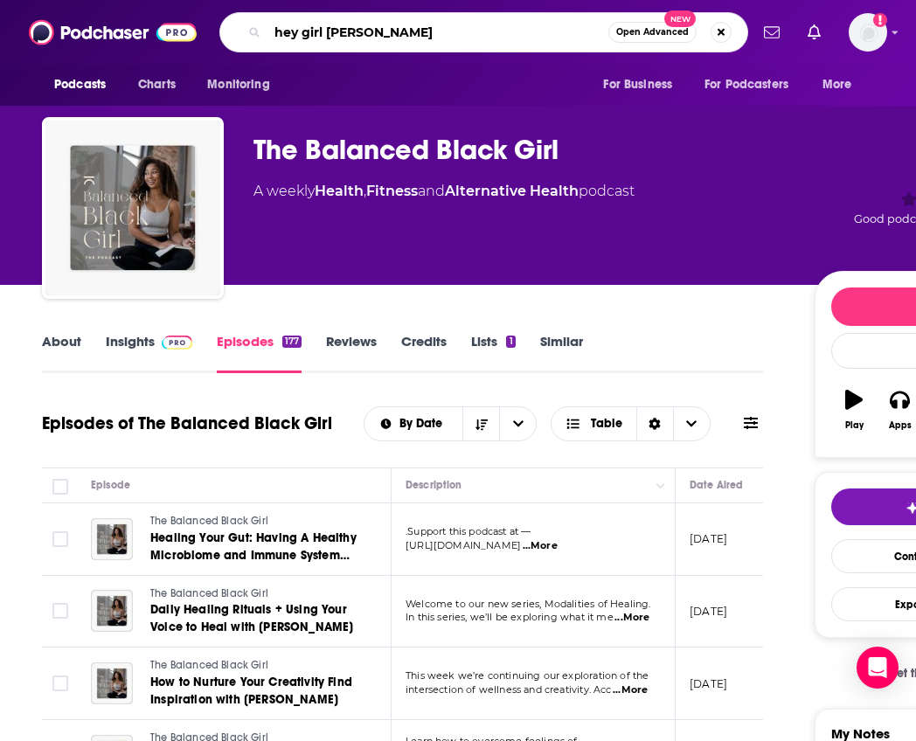
type input "hey girl podcast"
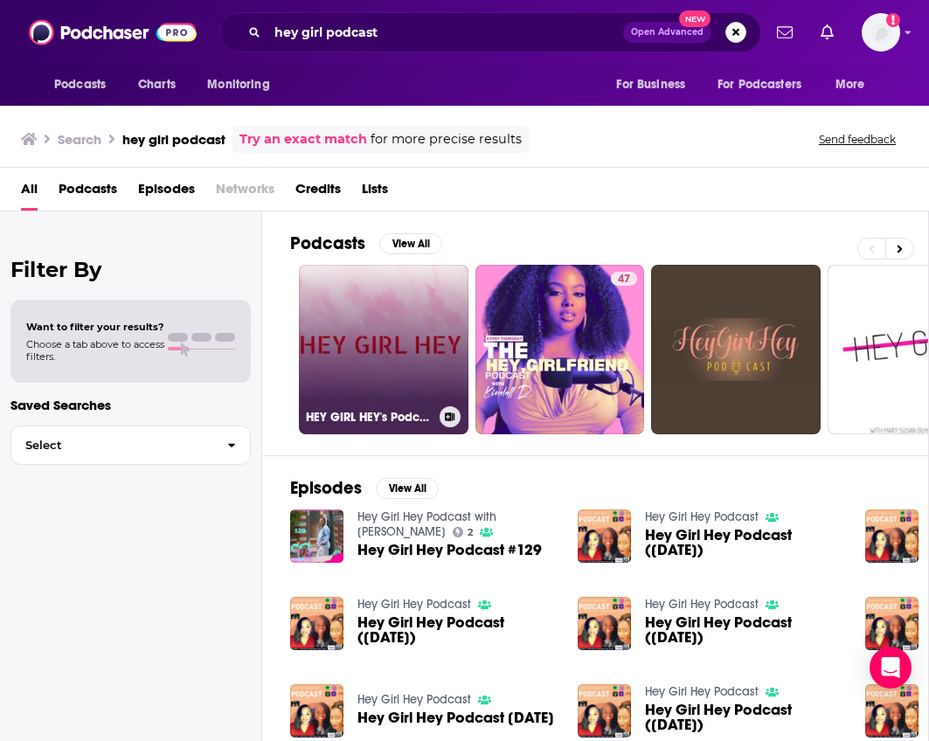
click at [427, 362] on link "HEY GIRL HEY's Podcast" at bounding box center [384, 350] width 170 height 170
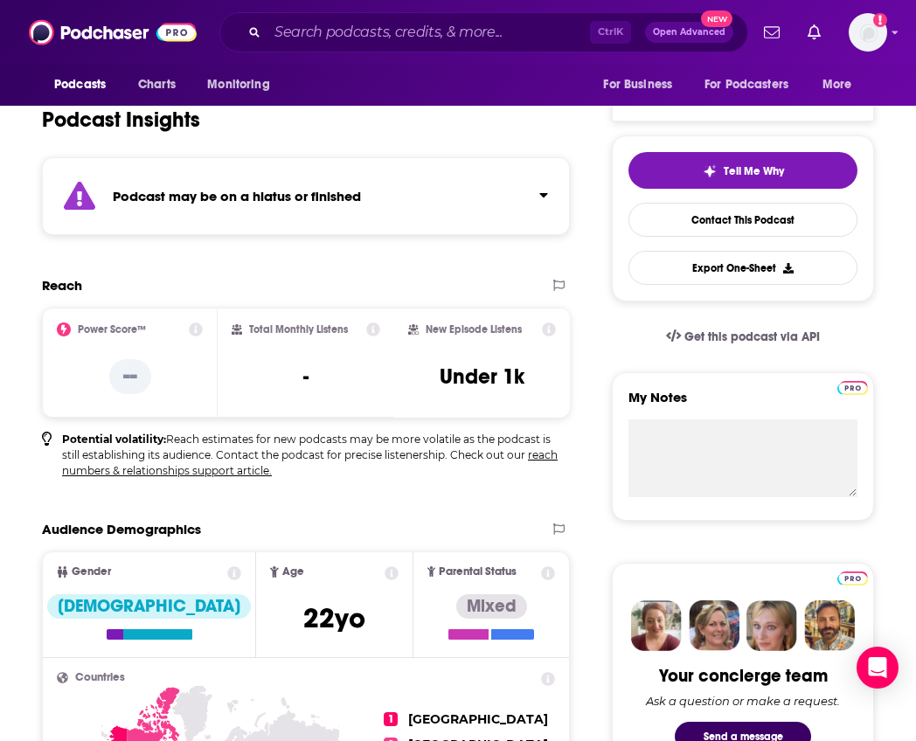
scroll to position [175, 0]
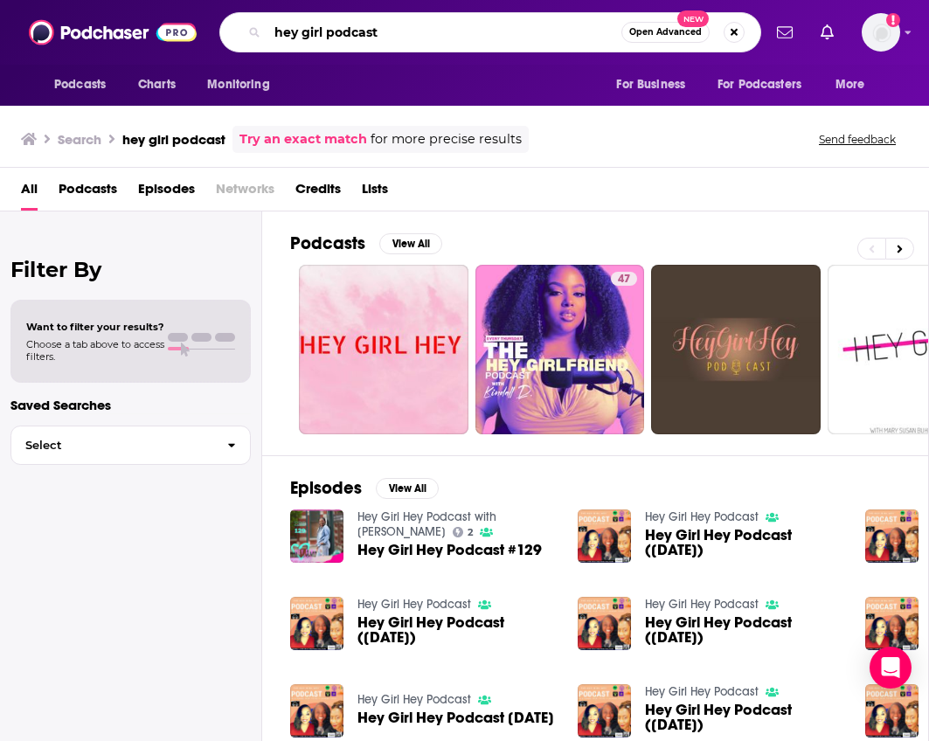
click at [300, 35] on input "hey girl podcast" at bounding box center [445, 32] width 354 height 28
click at [343, 27] on input "hey, girl podcast" at bounding box center [445, 32] width 354 height 28
type input "hey, girl [PERSON_NAME]"
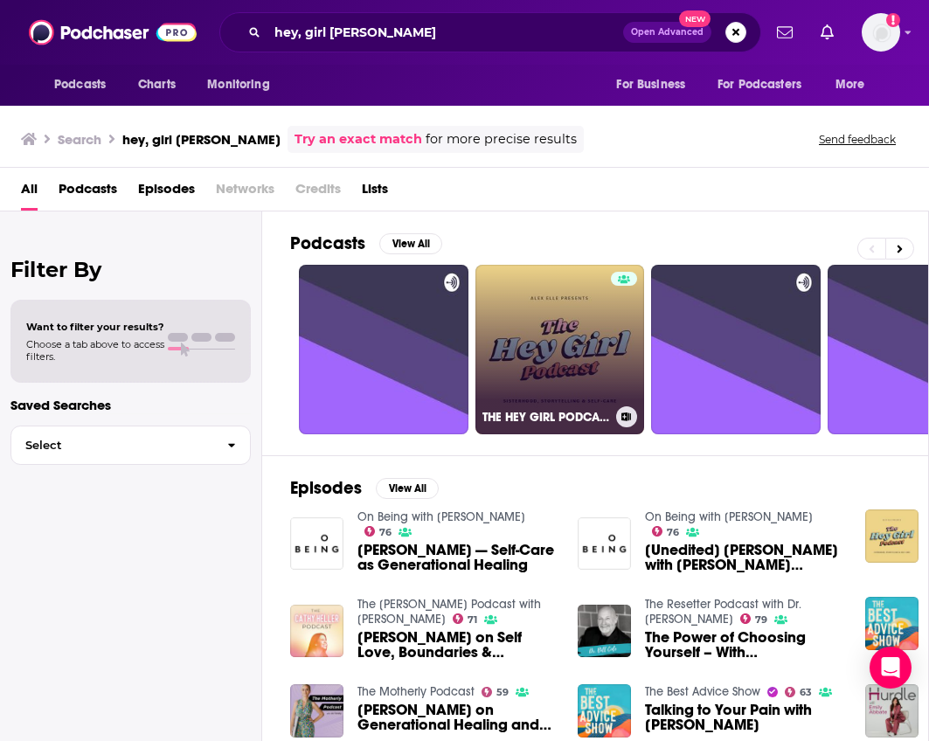
click at [564, 367] on link "THE HEY GIRL PODCAST" at bounding box center [561, 350] width 170 height 170
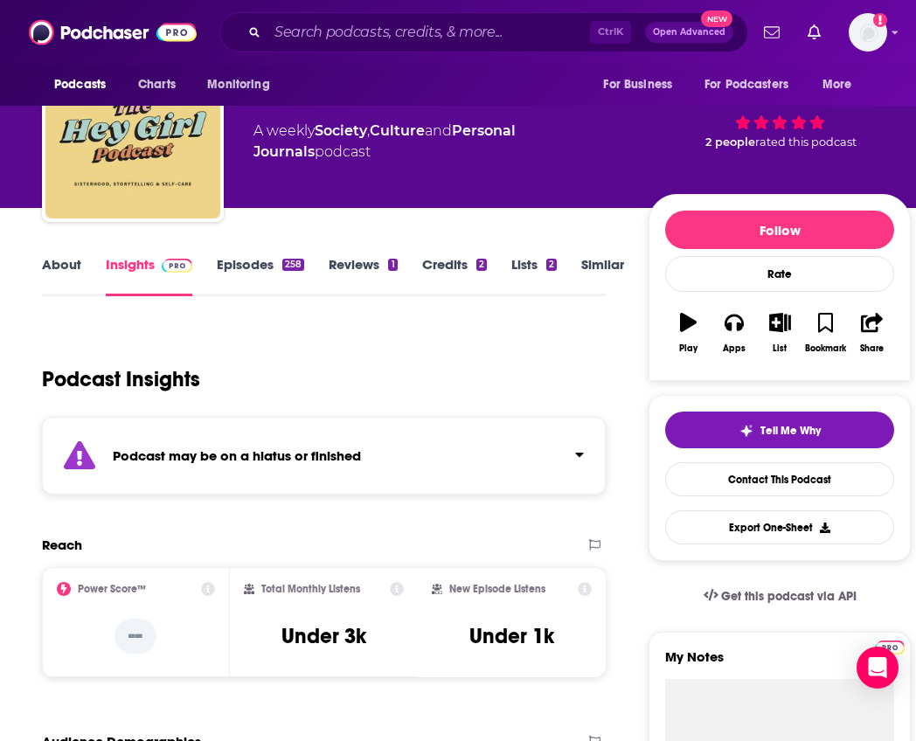
scroll to position [87, 0]
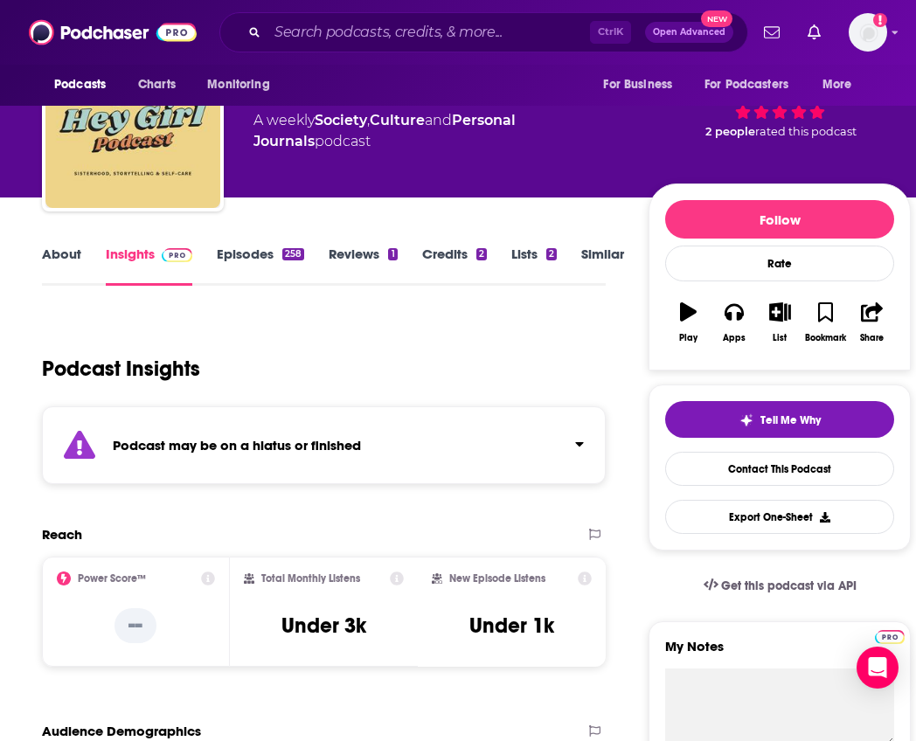
click at [248, 255] on link "Episodes 258" at bounding box center [260, 266] width 87 height 40
